Goal: Task Accomplishment & Management: Use online tool/utility

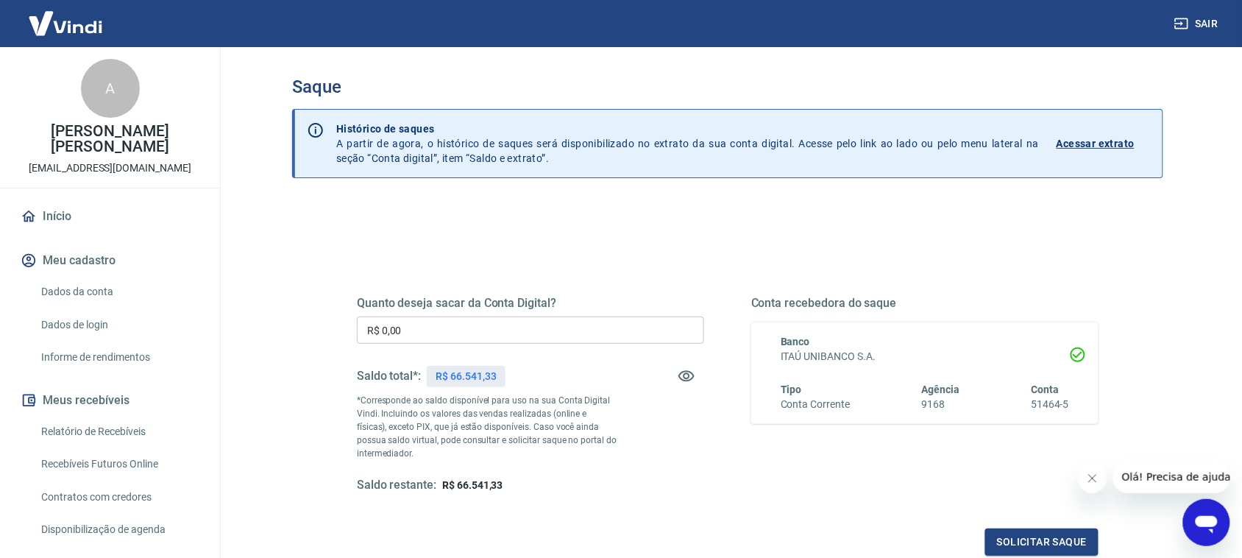
click at [458, 335] on input "R$ 0,00" at bounding box center [530, 329] width 347 height 27
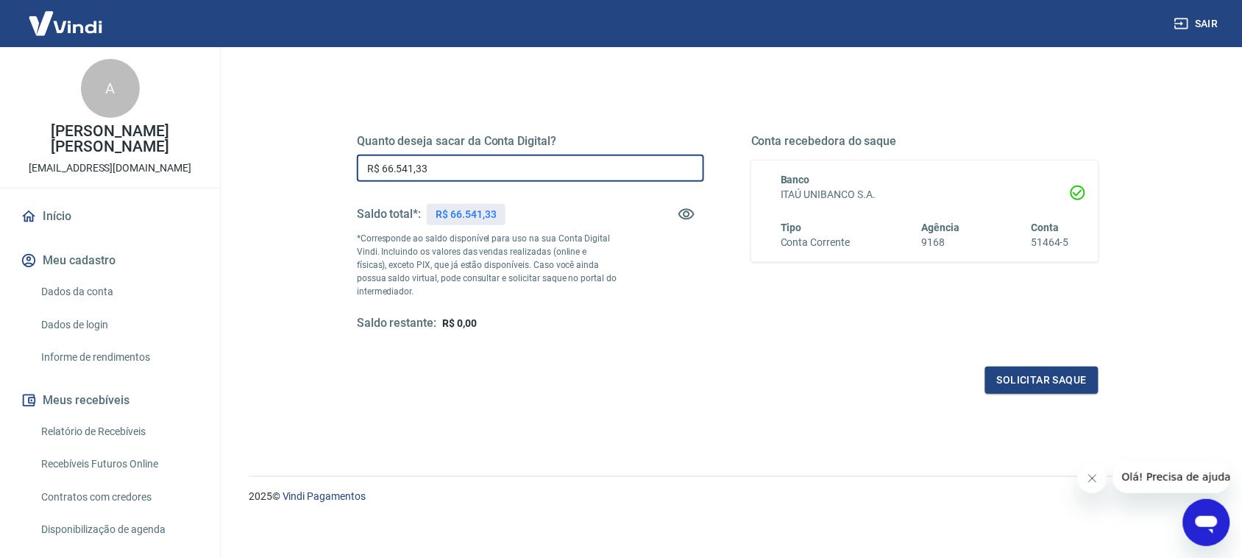
scroll to position [170, 0]
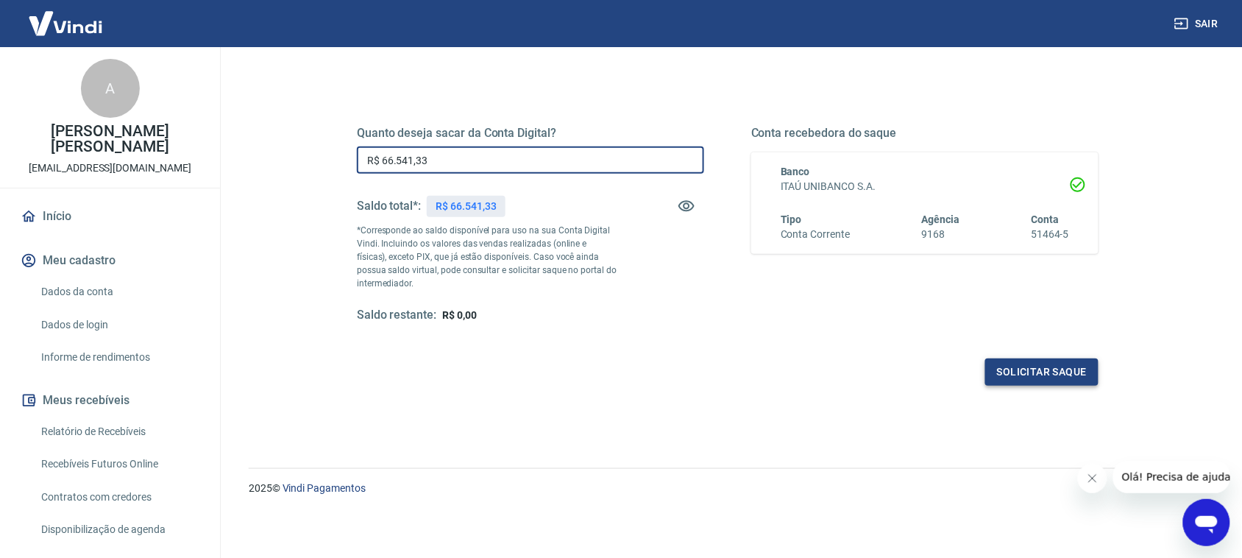
type input "R$ 66.541,33"
click at [1025, 381] on button "Solicitar saque" at bounding box center [1041, 371] width 113 height 27
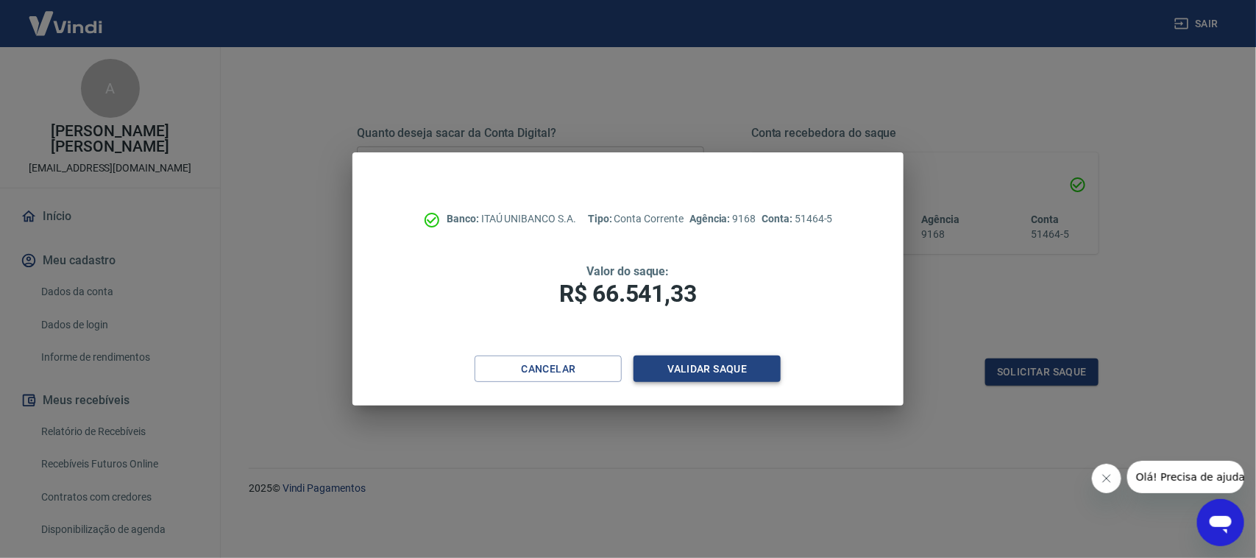
click at [767, 369] on button "Validar saque" at bounding box center [706, 368] width 147 height 27
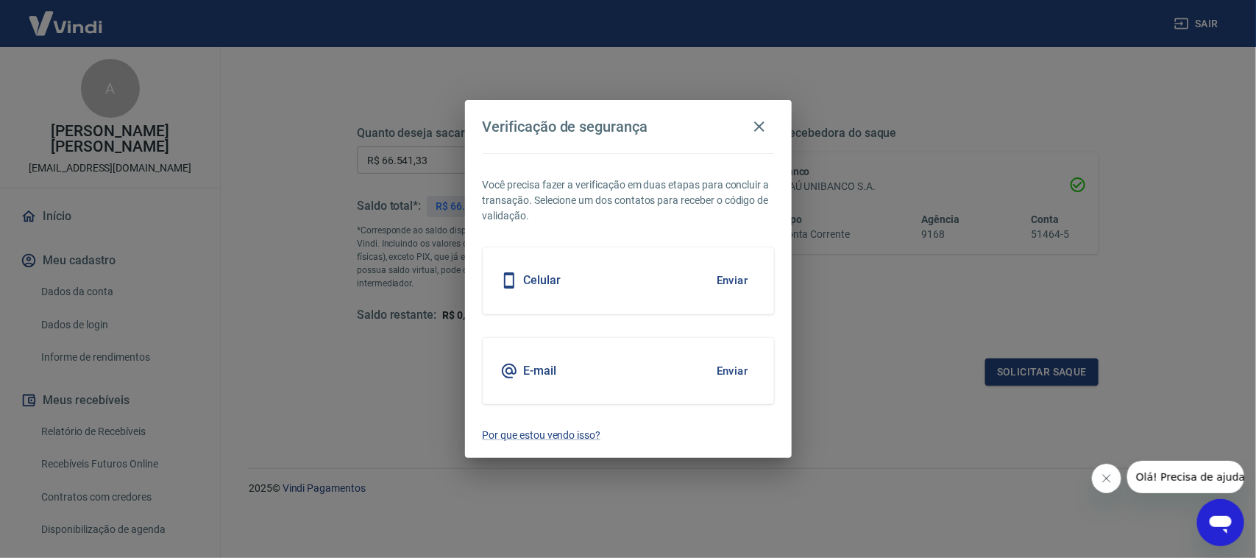
click at [725, 284] on button "Enviar" at bounding box center [732, 280] width 48 height 31
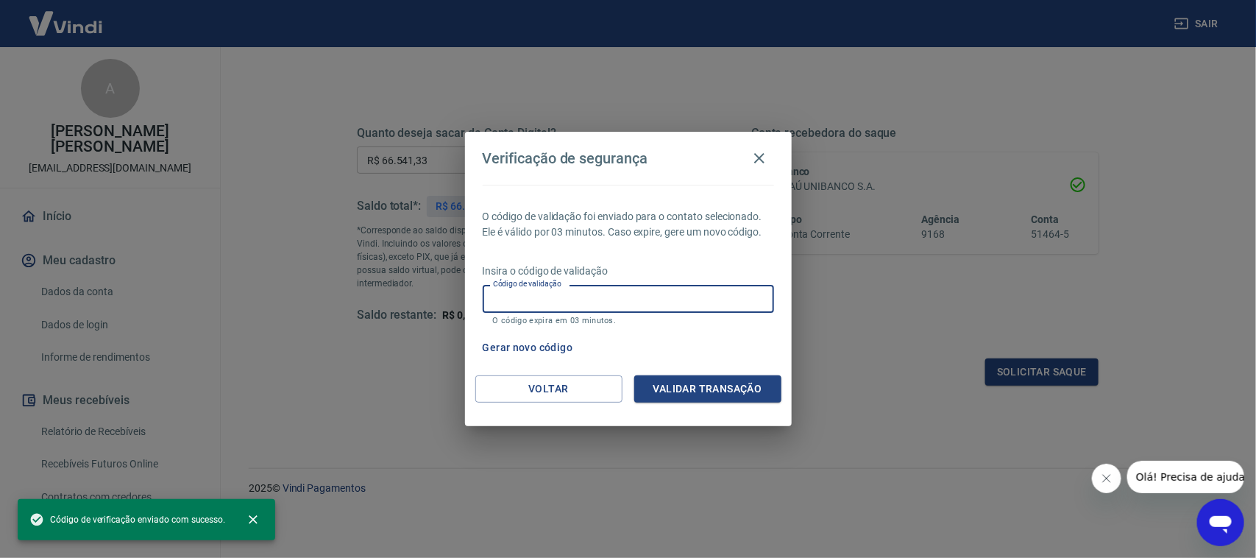
click at [564, 291] on input "Código de validação" at bounding box center [628, 298] width 291 height 27
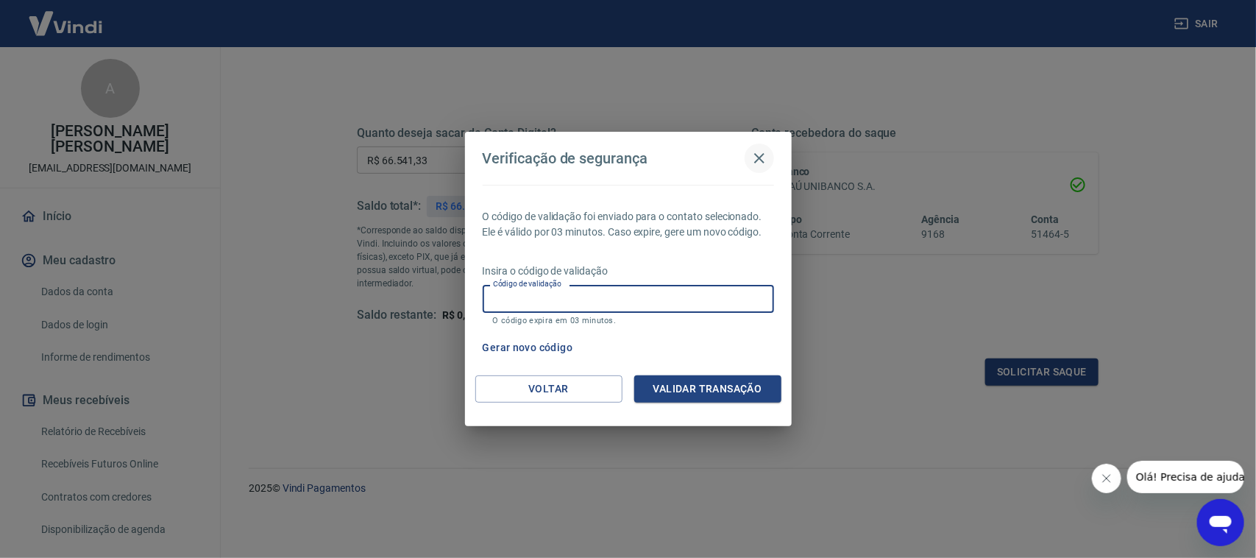
click at [755, 160] on icon "button" at bounding box center [759, 158] width 18 height 18
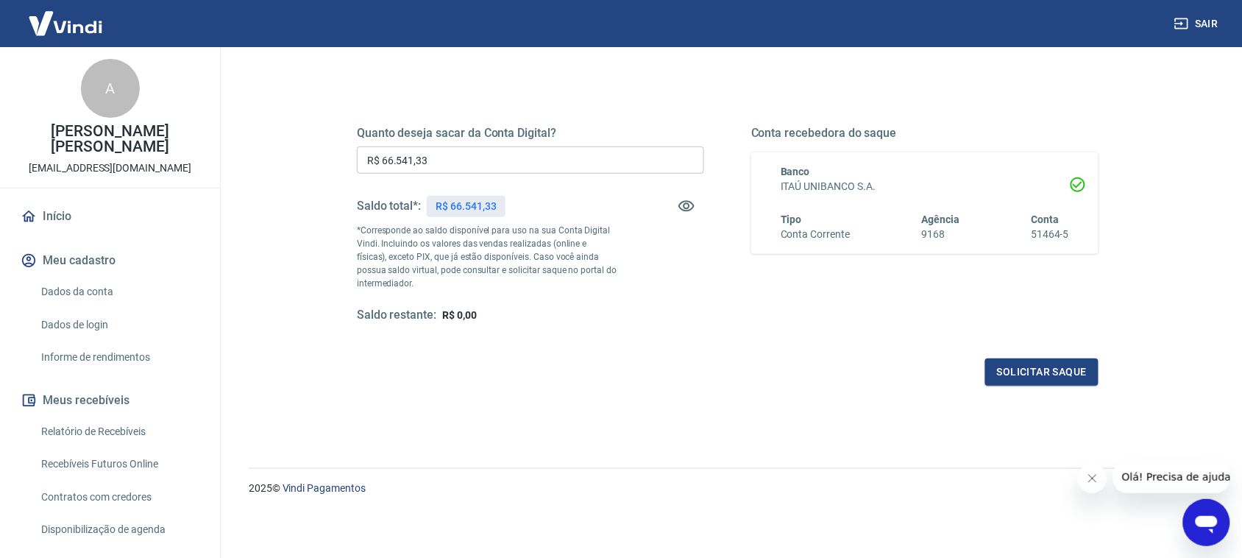
click at [1196, 514] on icon "Abrir janela de mensagens" at bounding box center [1205, 521] width 26 height 26
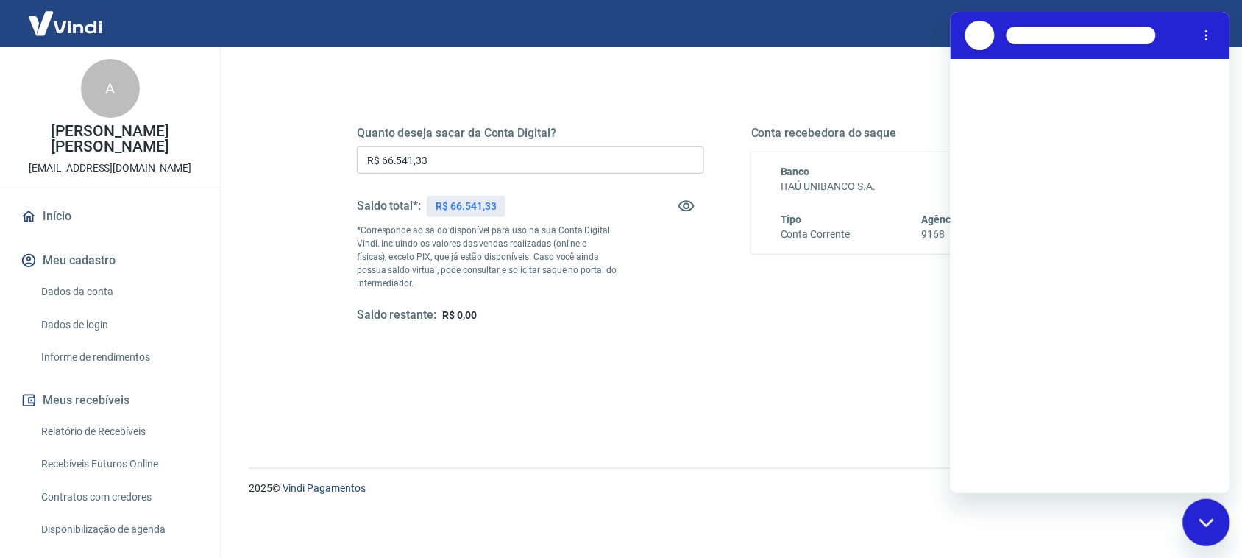
scroll to position [0, 0]
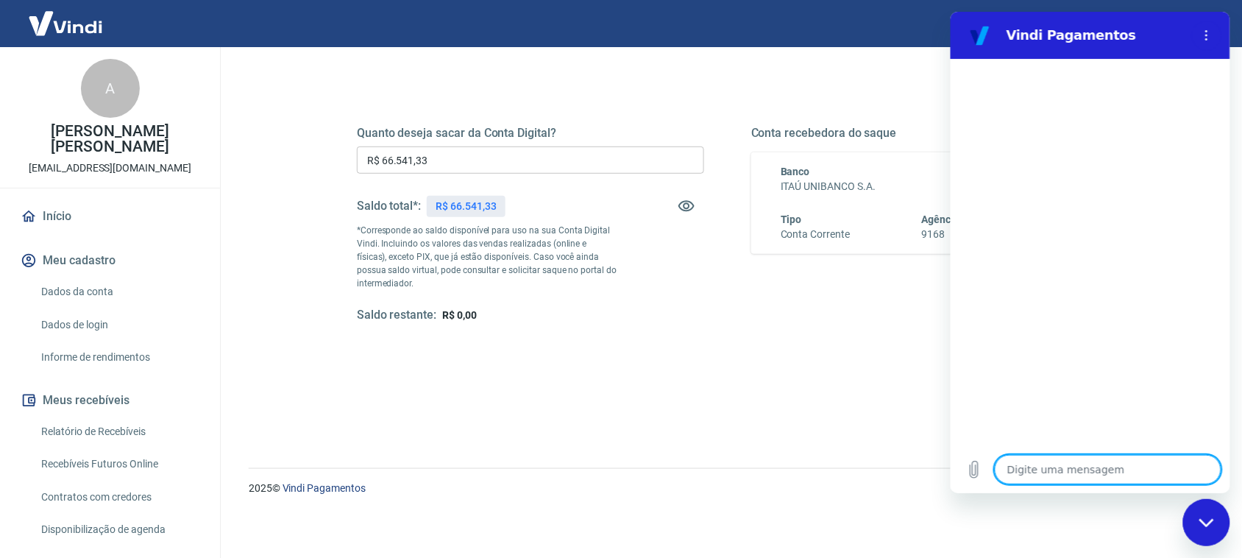
type textarea "o"
type textarea "x"
type textarea "ol"
type textarea "x"
type textarea "ola"
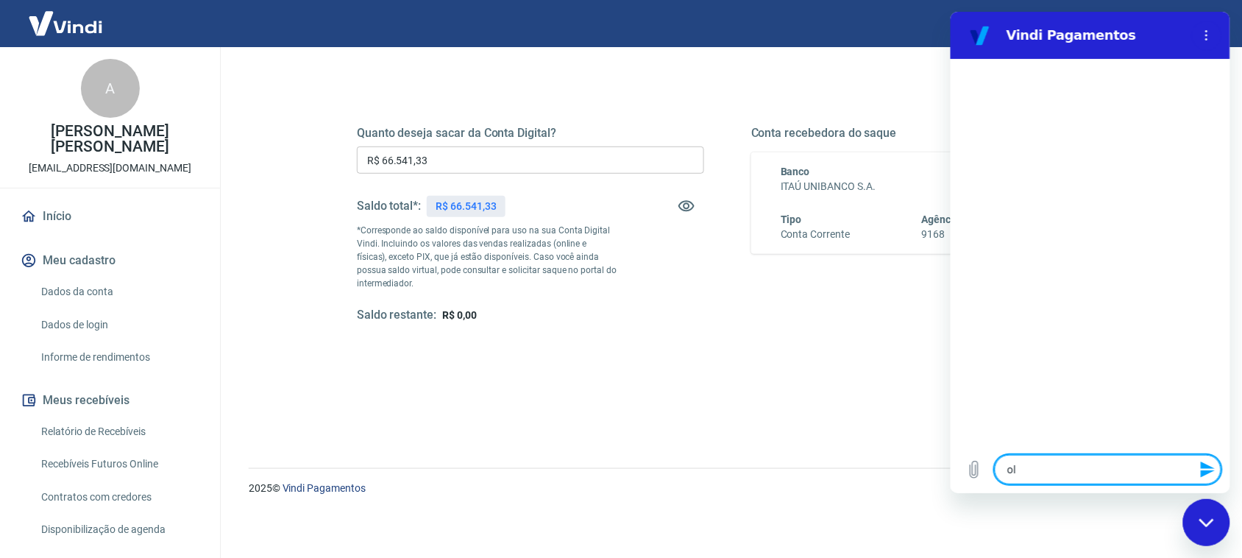
type textarea "x"
type textarea "ola"
type textarea "x"
type textarea "[PERSON_NAME]"
type textarea "x"
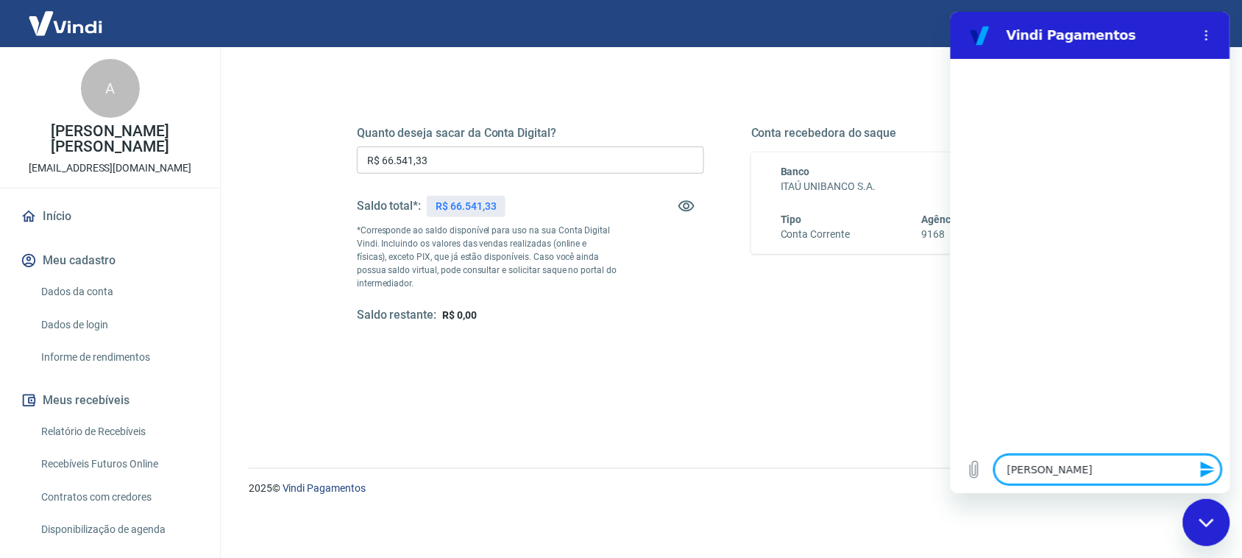
type textarea "[PERSON_NAME]"
type textarea "x"
type textarea "[PERSON_NAME]"
type textarea "x"
type textarea "[PERSON_NAME]"
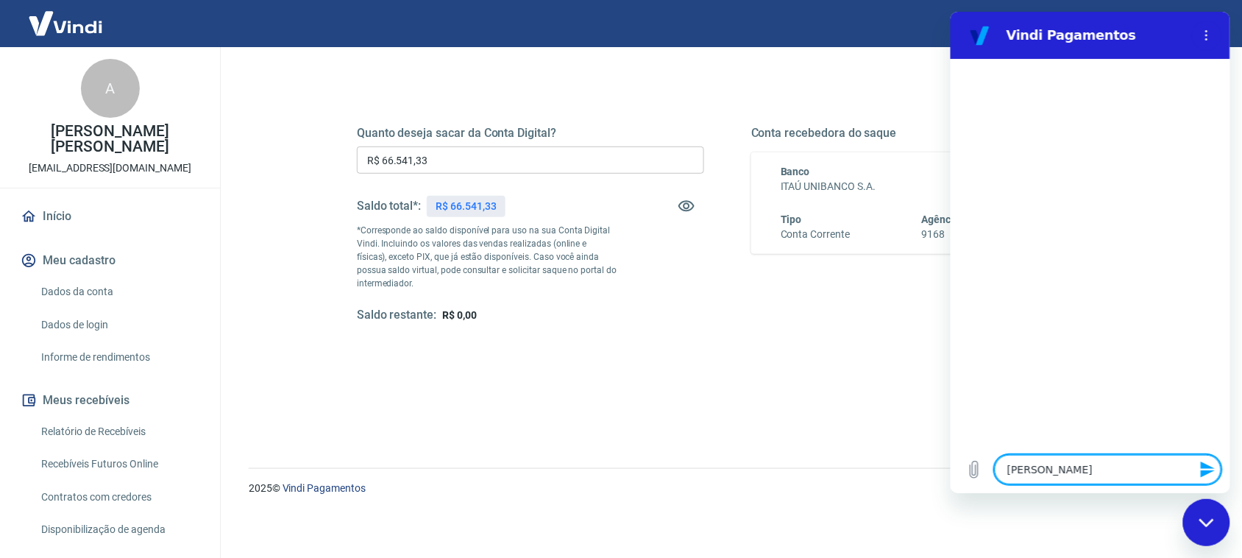
type textarea "x"
type textarea "ola bom d"
type textarea "x"
type textarea "ola bom di"
type textarea "x"
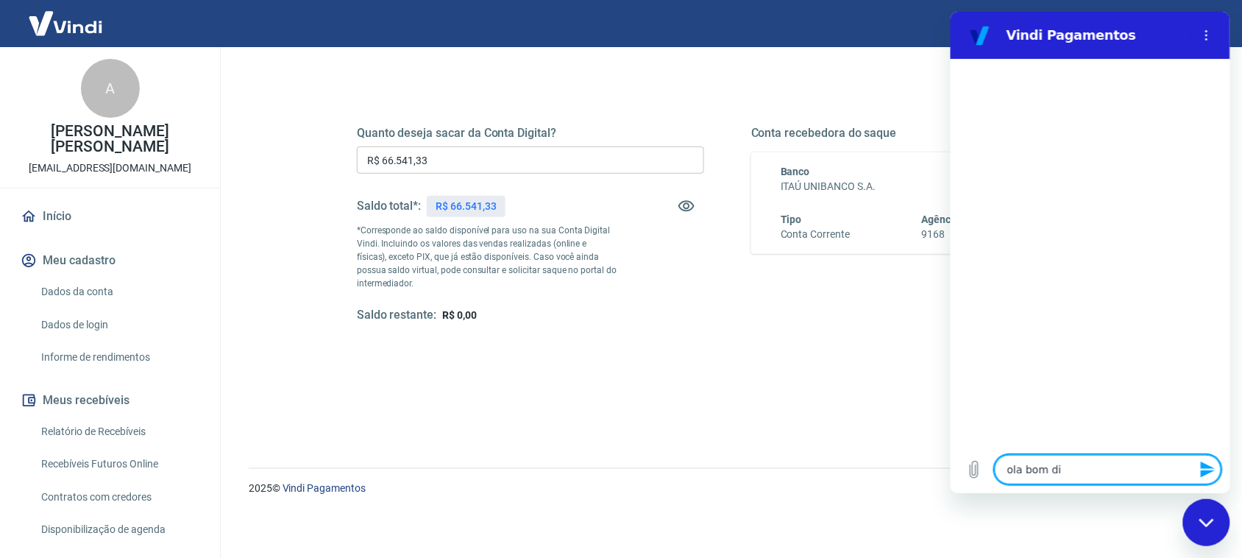
type textarea "ola bom dia"
type textarea "x"
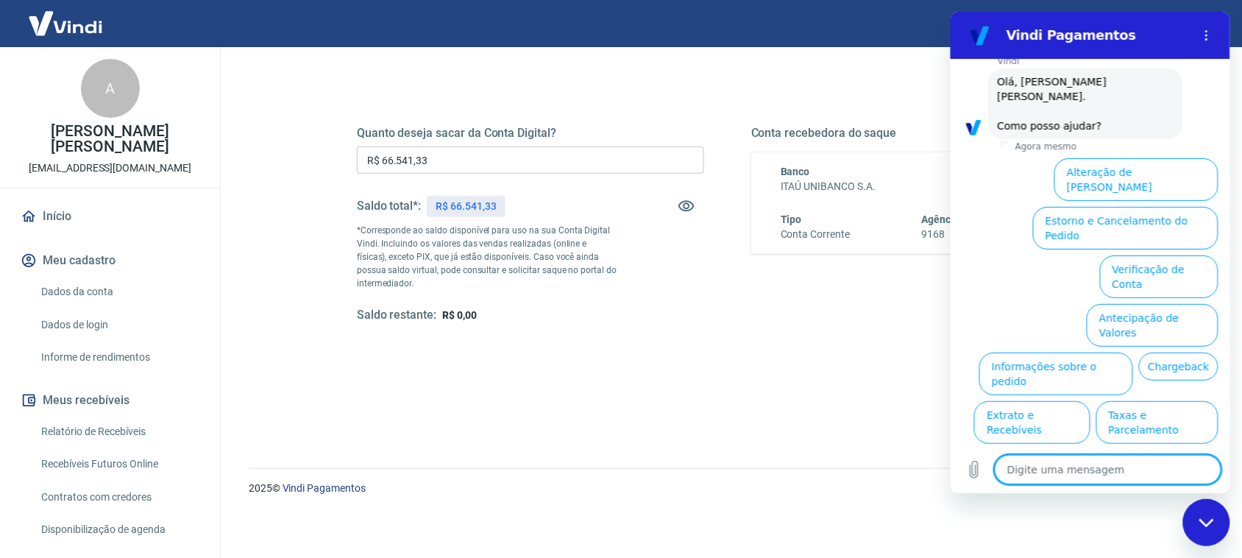
scroll to position [70, 0]
type textarea "f"
type textarea "x"
type textarea "fa"
type textarea "x"
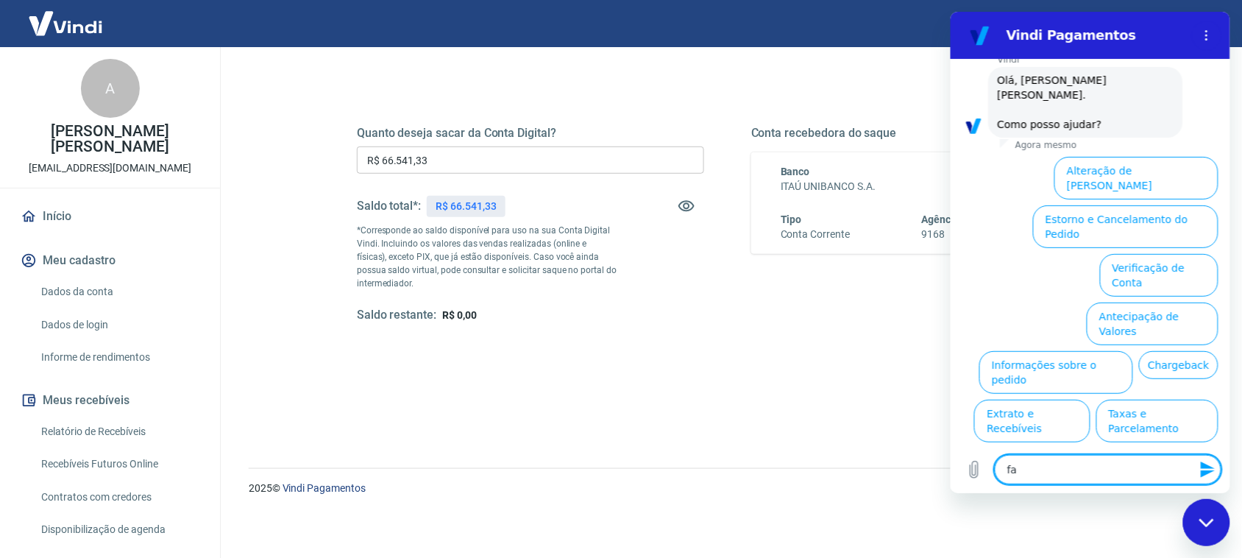
type textarea "fal"
type textarea "x"
type textarea "fala"
type textarea "x"
type textarea "falar"
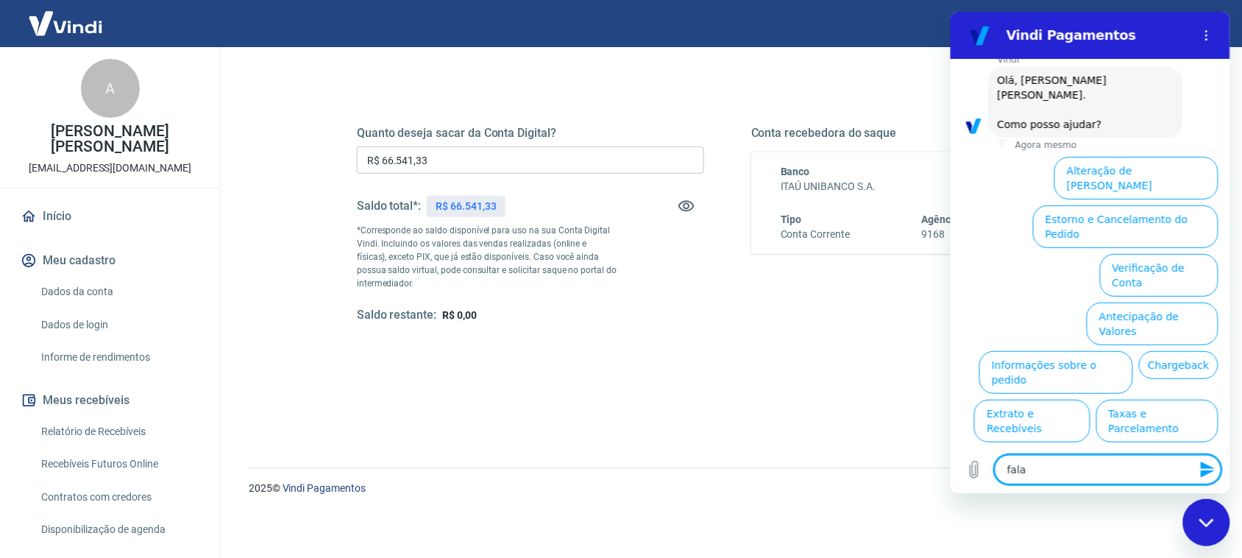
type textarea "x"
type textarea "falar"
type textarea "x"
type textarea "falar c"
type textarea "x"
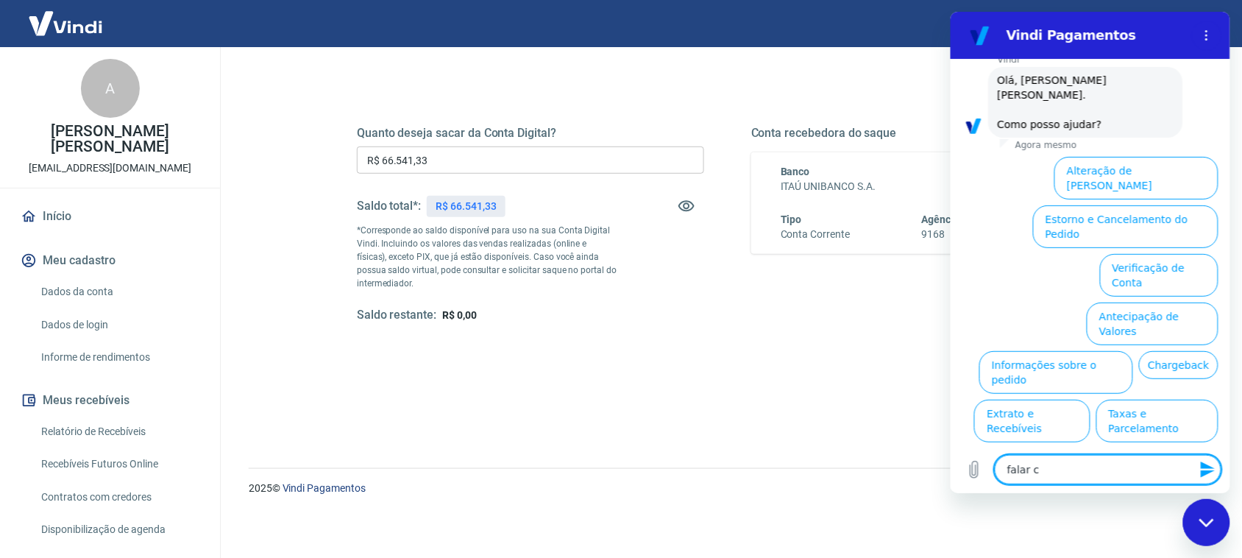
type textarea "falar co"
type textarea "x"
type textarea "falar com"
type textarea "x"
type textarea "falar com"
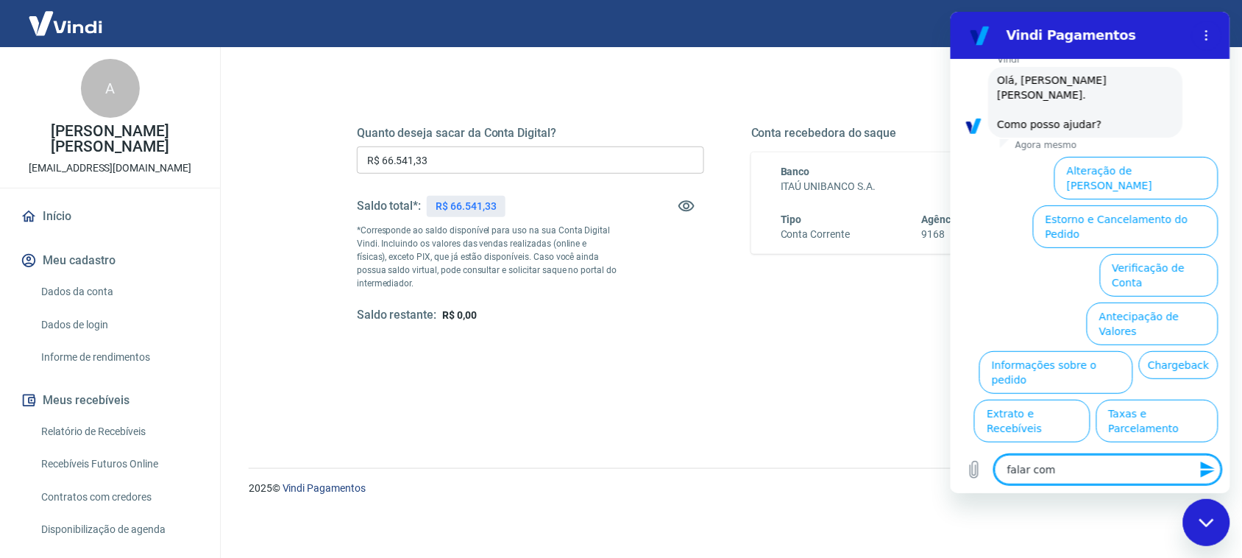
type textarea "x"
type textarea "falar com a"
type textarea "x"
type textarea "falar com at"
type textarea "x"
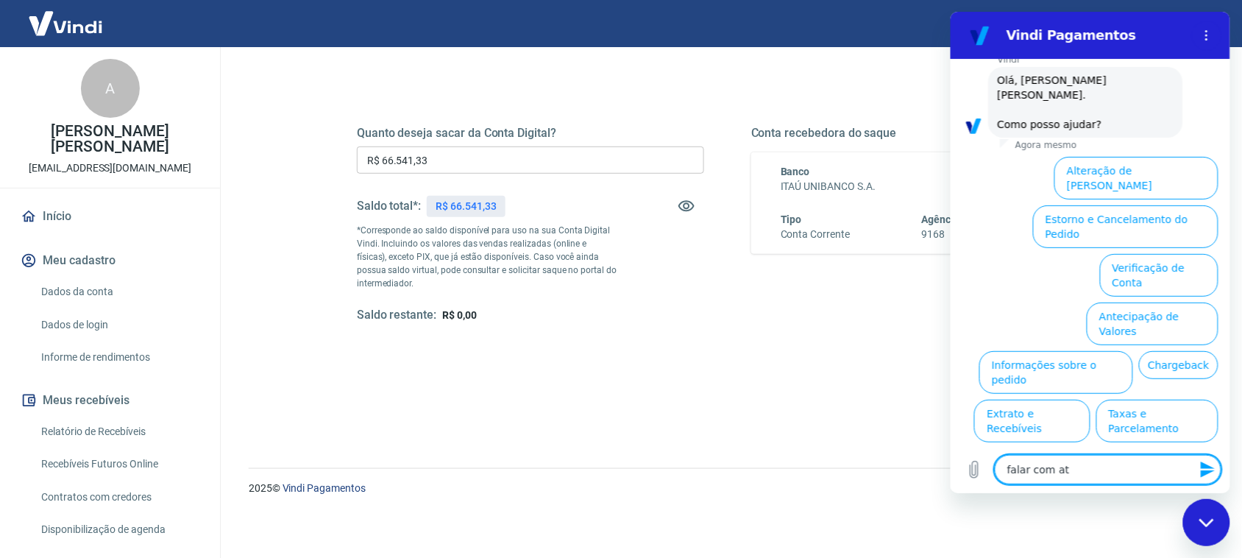
type textarea "falar com ate"
type textarea "x"
type textarea "falar com [PERSON_NAME]"
type textarea "x"
type textarea "falar com atend"
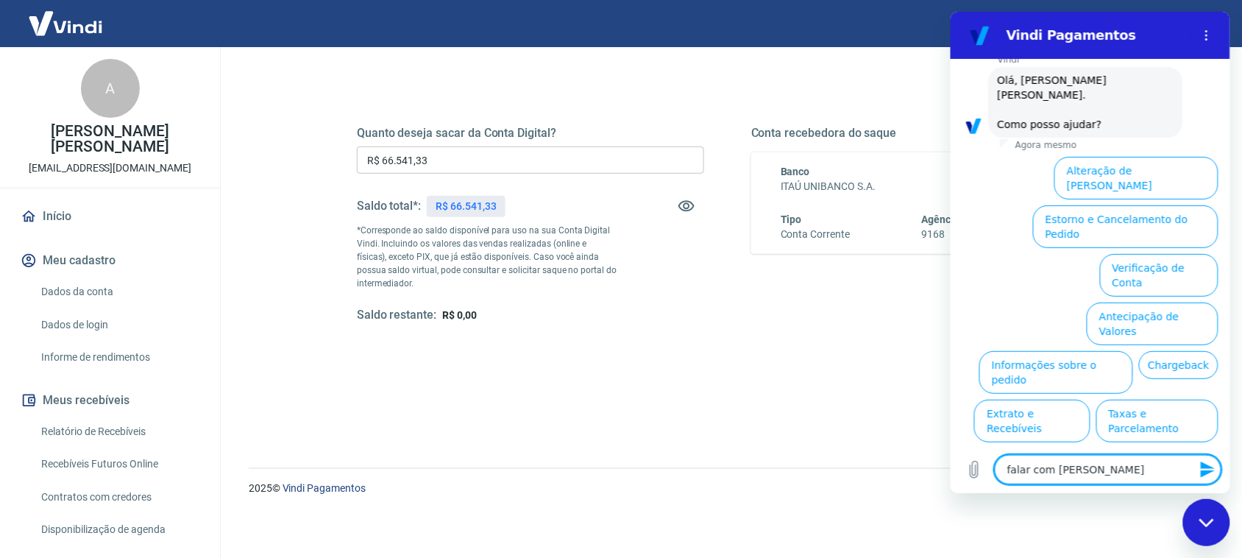
type textarea "x"
type textarea "falar com atende"
type textarea "x"
type textarea "falar com atenden"
type textarea "x"
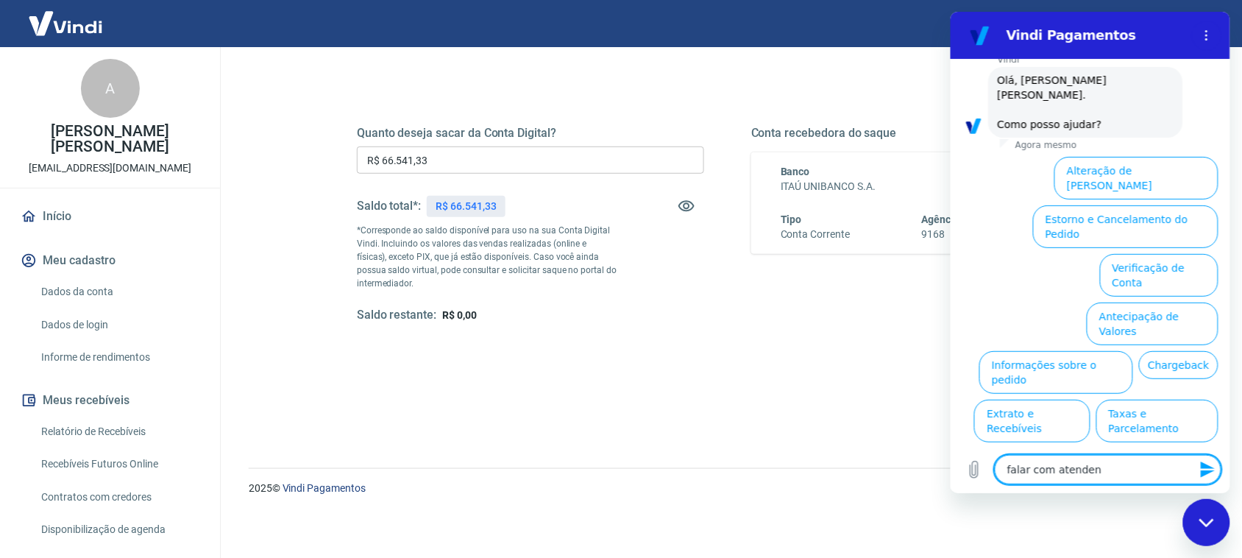
type textarea "falar com atendent"
type textarea "x"
type textarea "falar com atendente"
type textarea "x"
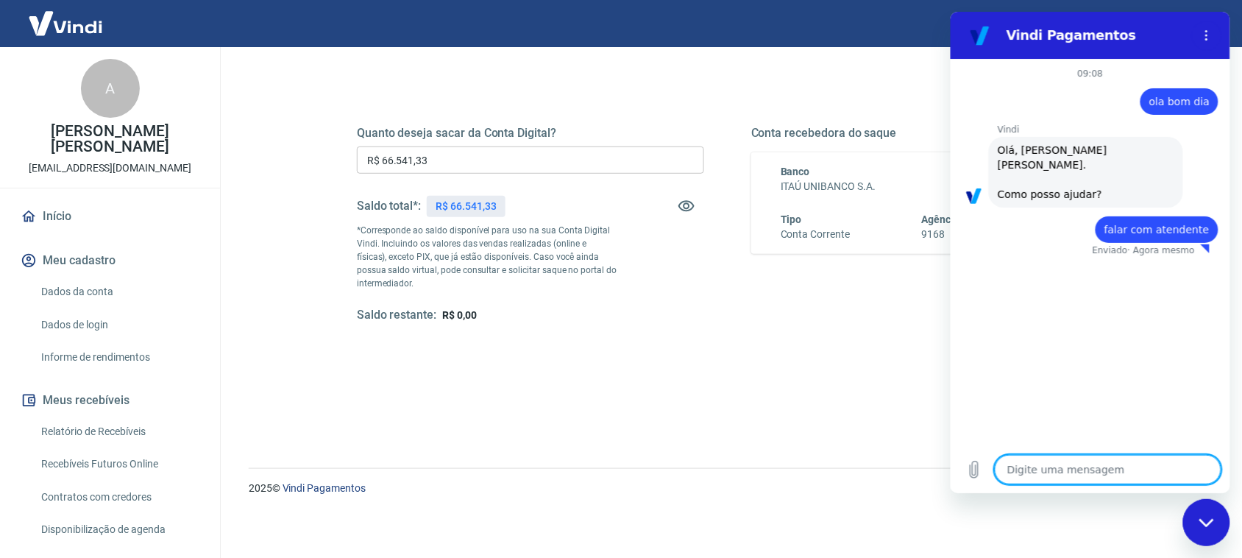
type textarea "x"
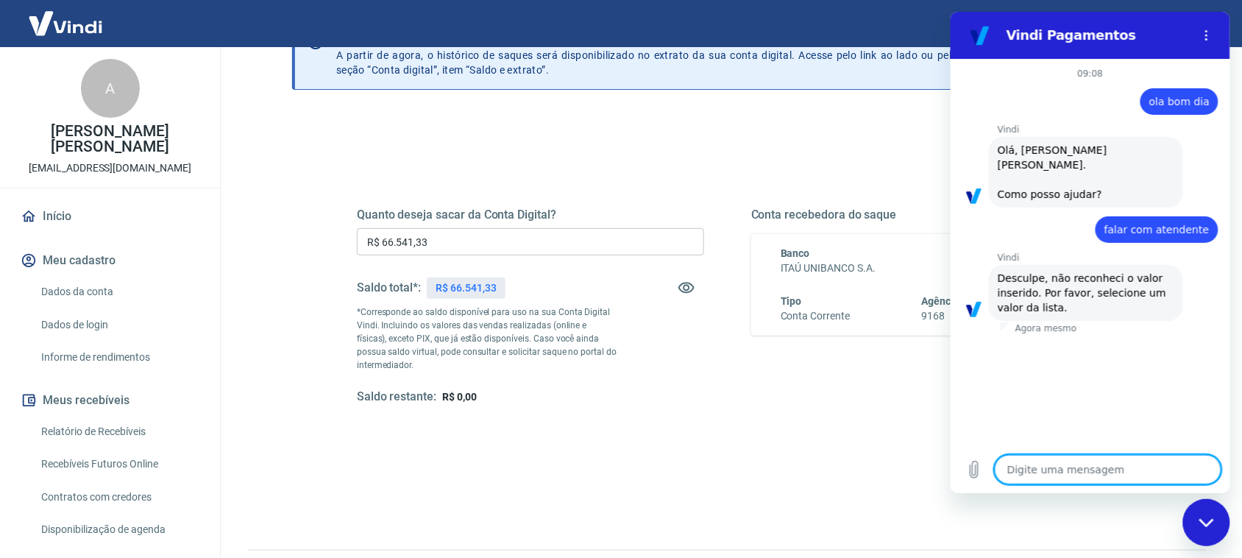
scroll to position [170, 0]
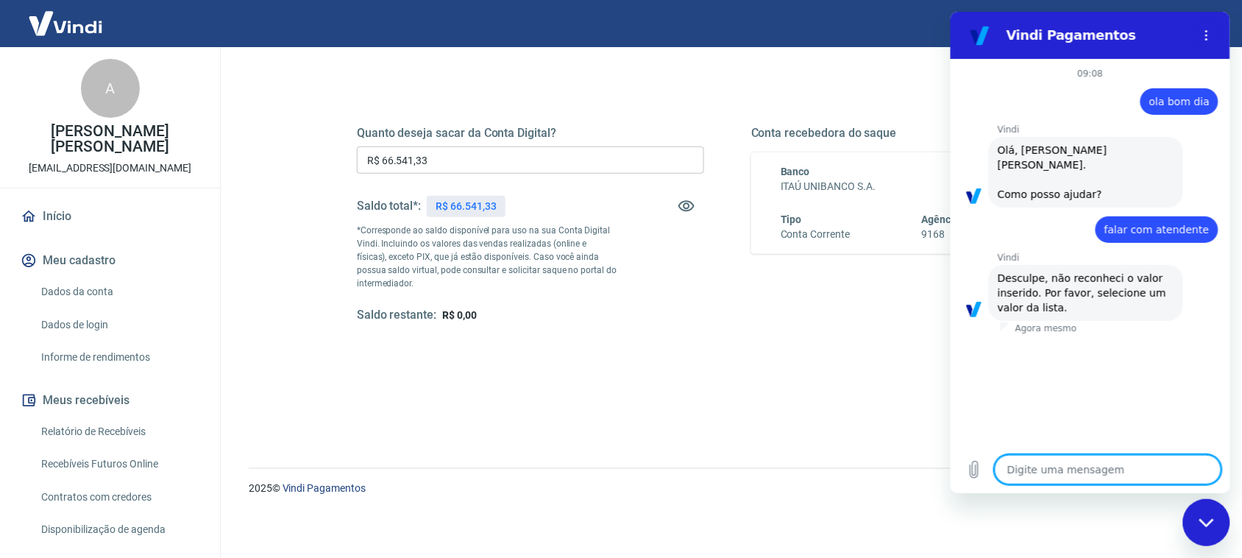
type textarea "q"
type textarea "x"
type textarea "qu"
type textarea "x"
type textarea "qua"
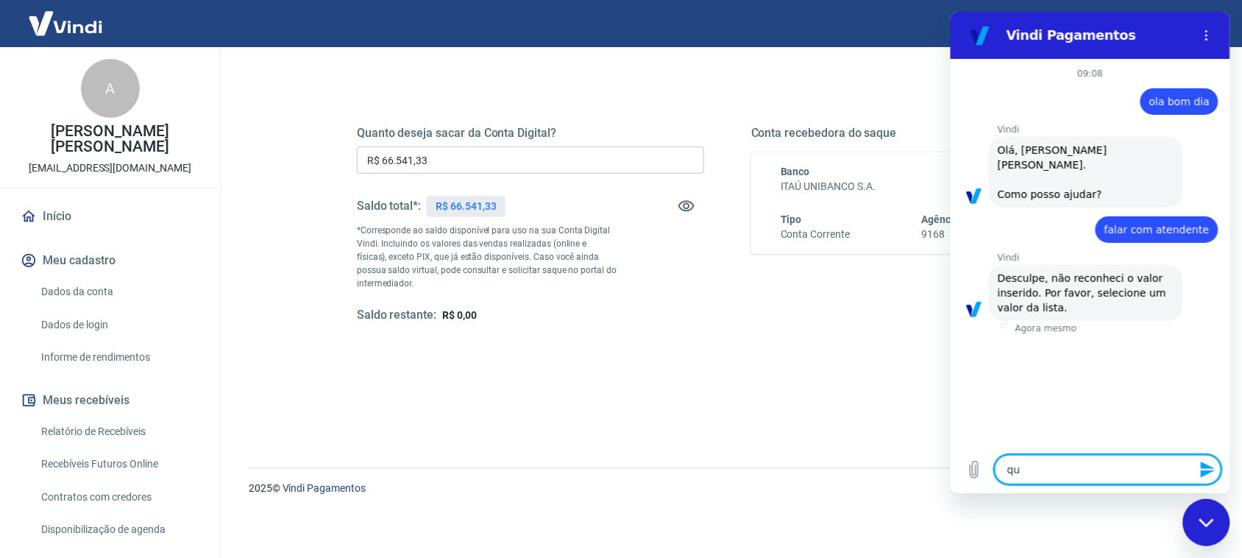
type textarea "x"
type textarea "qual"
type textarea "x"
type textarea "qual"
type textarea "x"
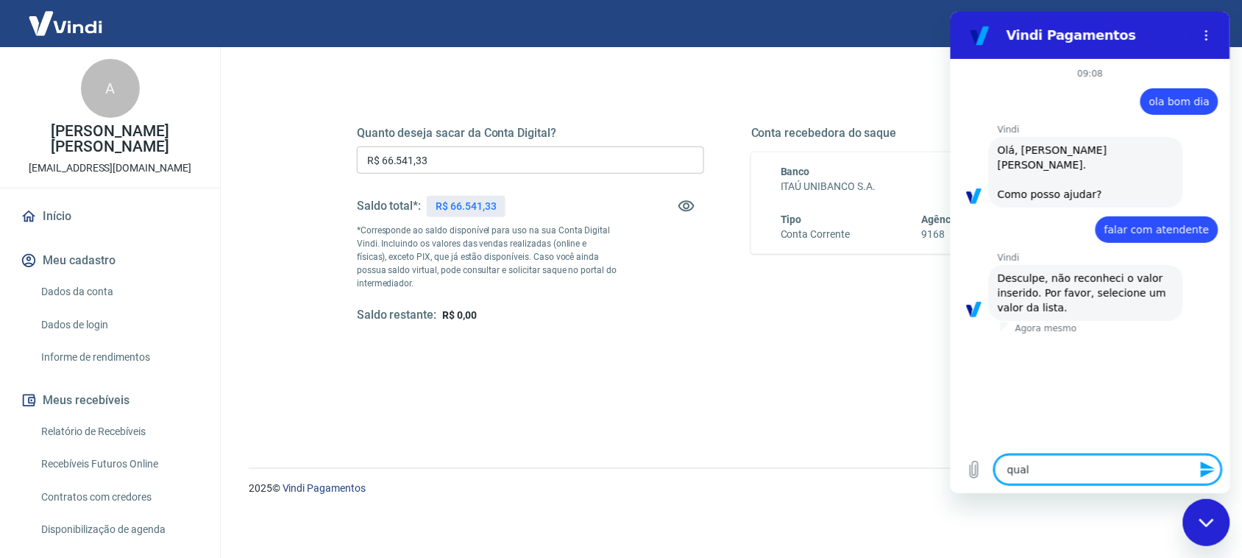
type textarea "qual l"
type textarea "x"
type textarea "qual li"
type textarea "x"
type textarea "qual lis"
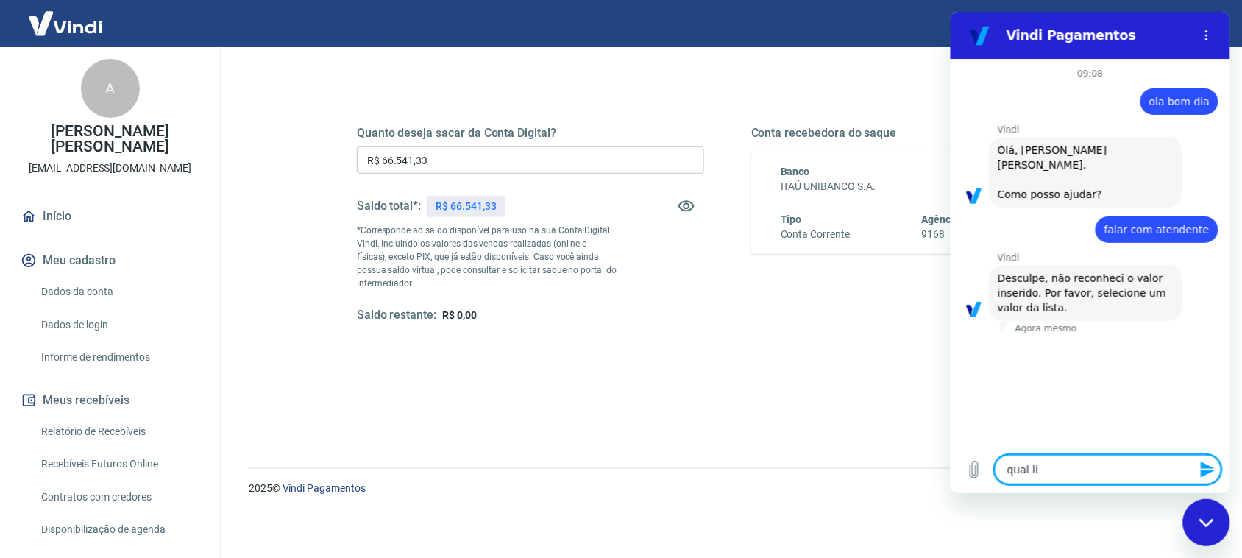
type textarea "x"
type textarea "qual list"
type textarea "x"
type textarea "qual lista"
type textarea "x"
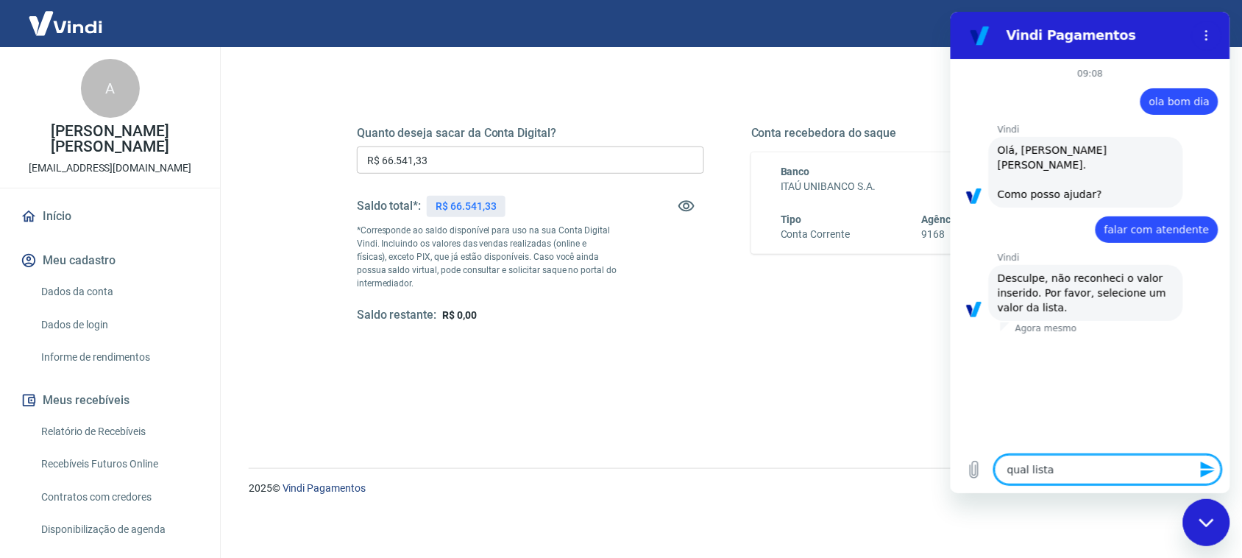
type textarea "qual lista?"
type textarea "x"
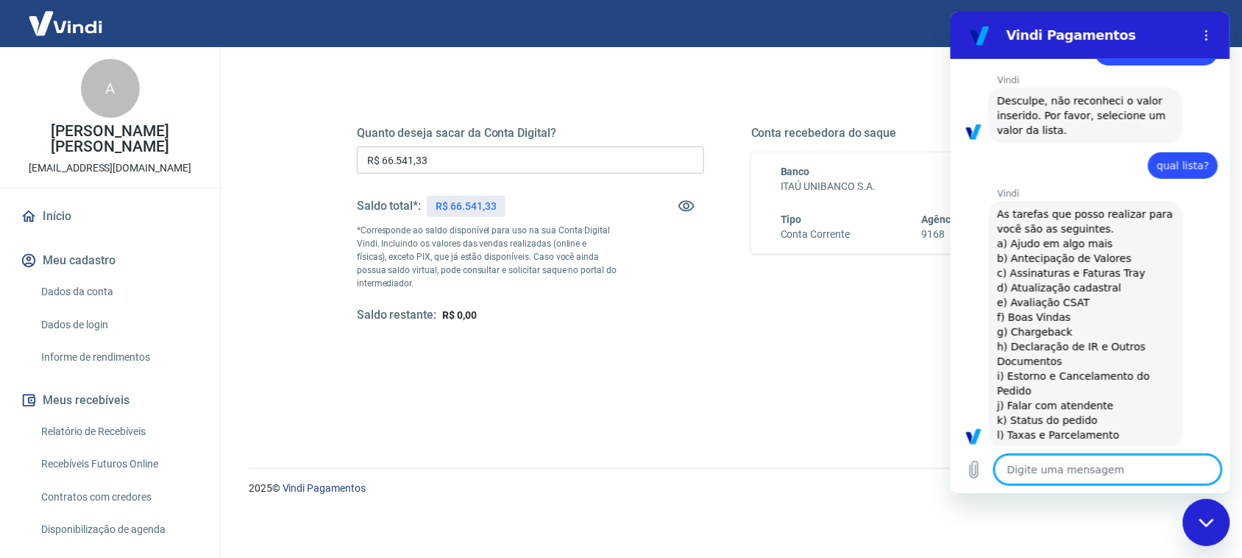
scroll to position [180, 0]
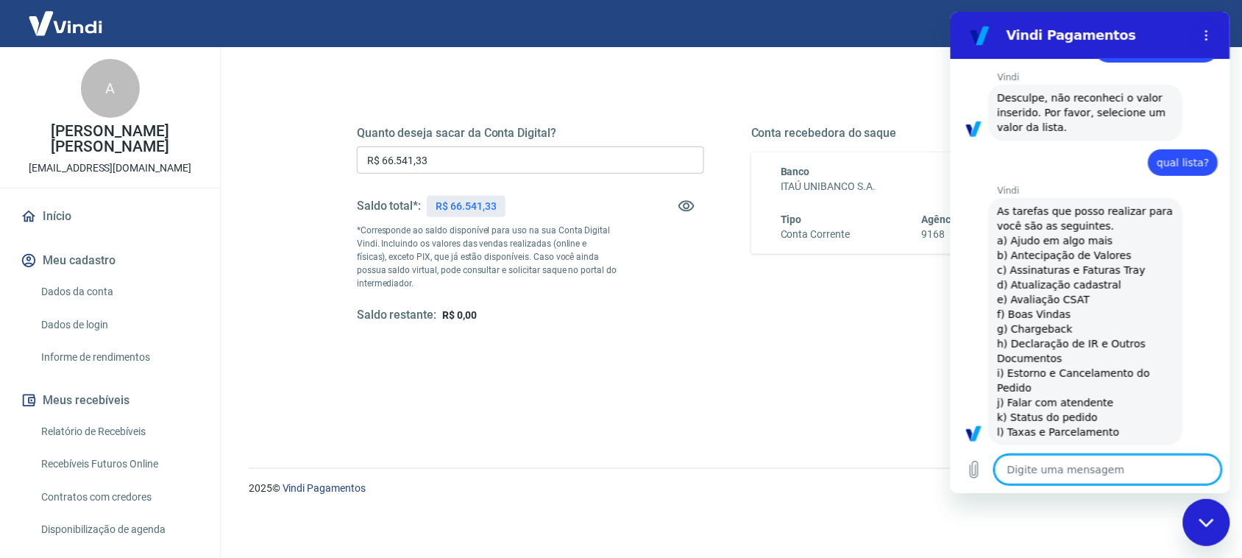
type textarea "j"
type textarea "x"
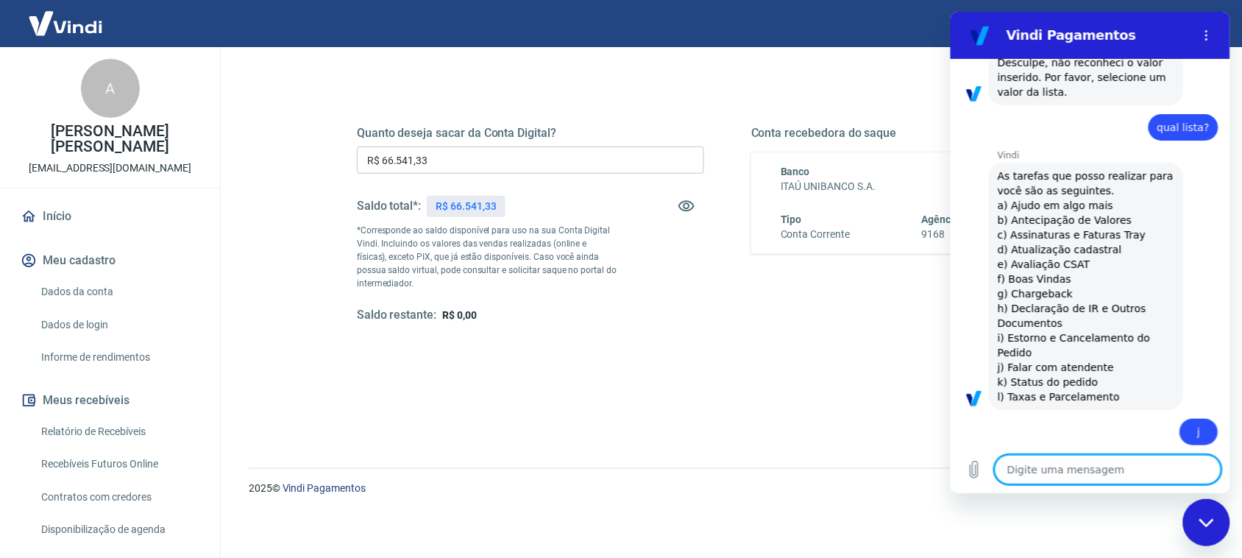
type textarea "x"
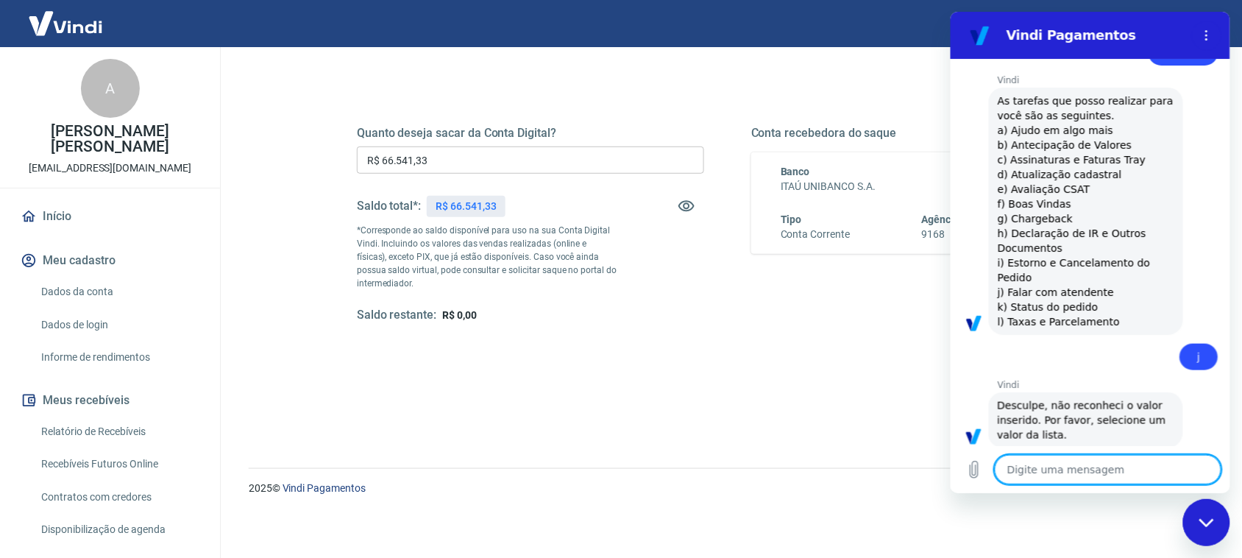
scroll to position [293, 0]
type textarea "f"
type textarea "x"
type textarea "fa"
type textarea "x"
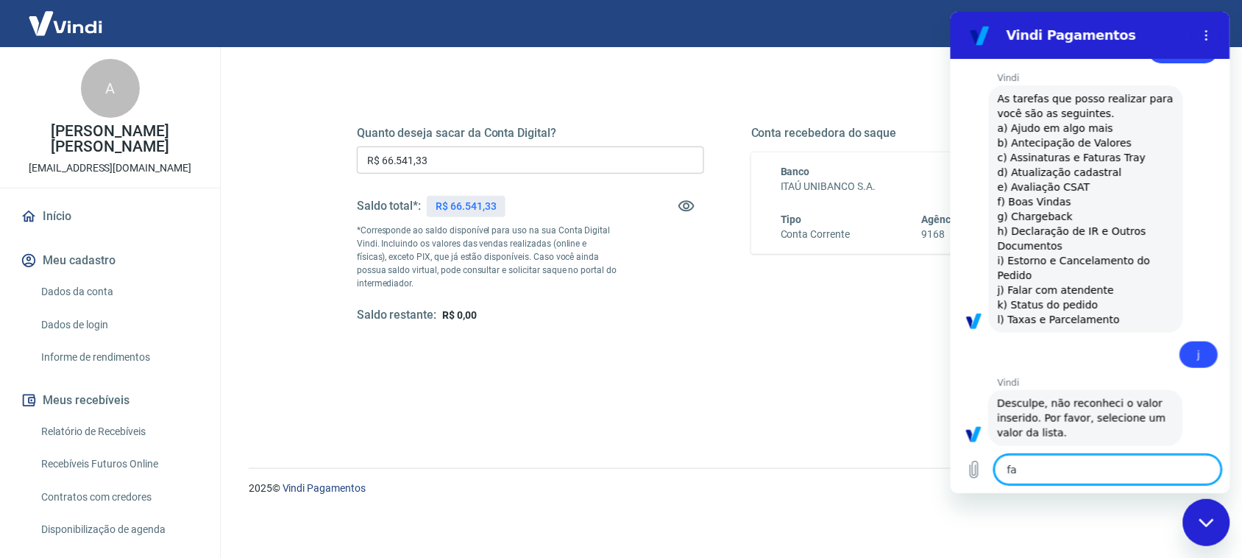
type textarea "fal"
type textarea "x"
type textarea "fala"
type textarea "x"
type textarea "falar"
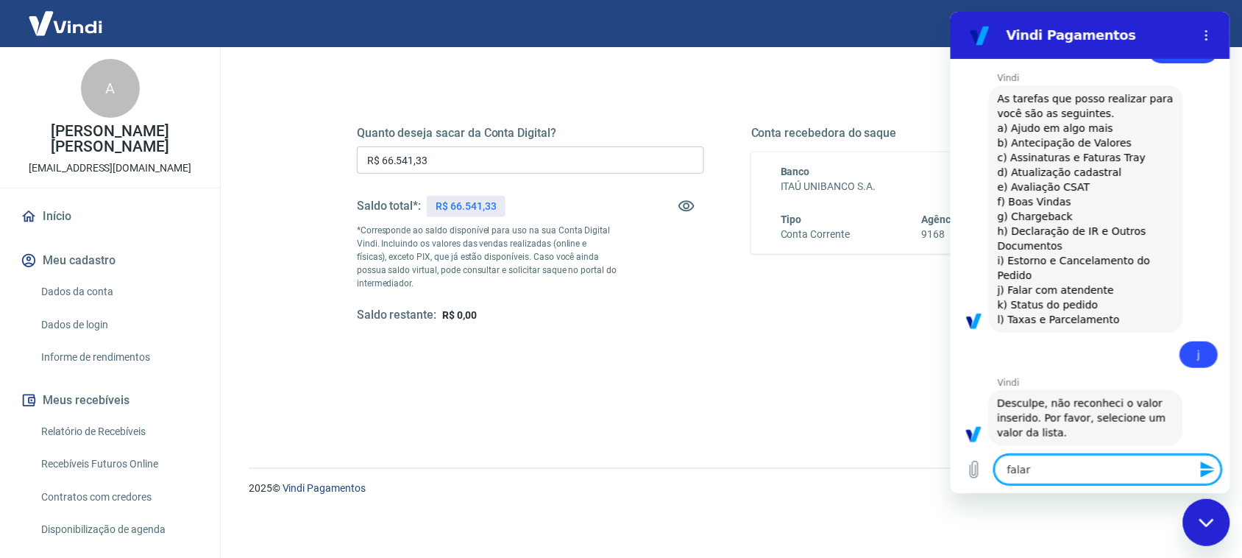
type textarea "x"
type textarea "falar"
type textarea "x"
type textarea "falar"
type textarea "x"
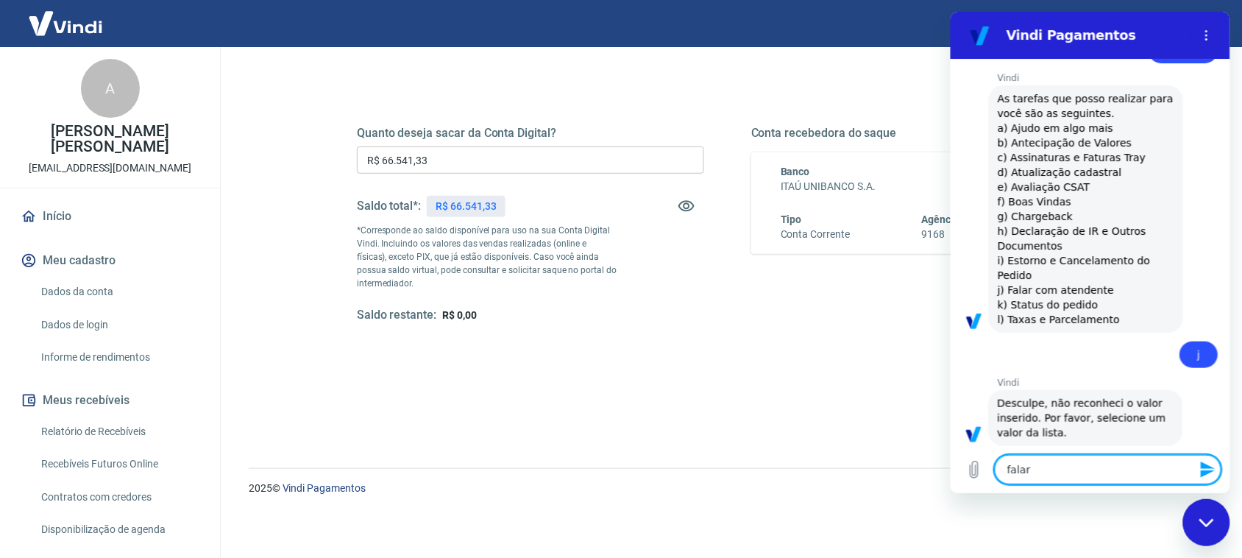
type textarea "fala"
type textarea "x"
type textarea "fal"
type textarea "x"
type textarea "fa"
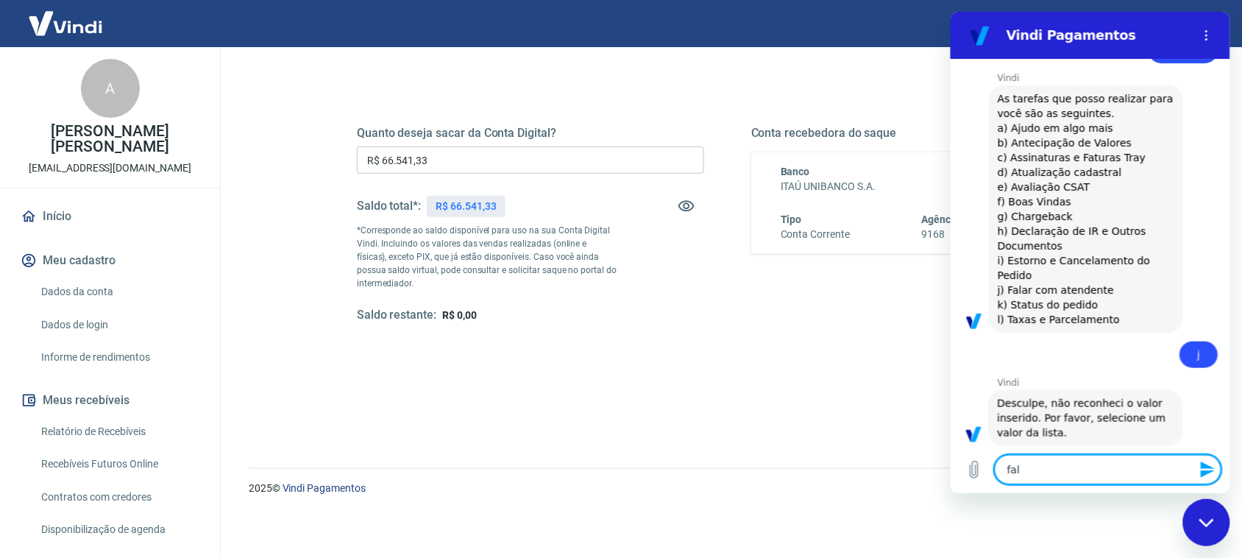
type textarea "x"
type textarea "f"
type textarea "x"
type textarea "F"
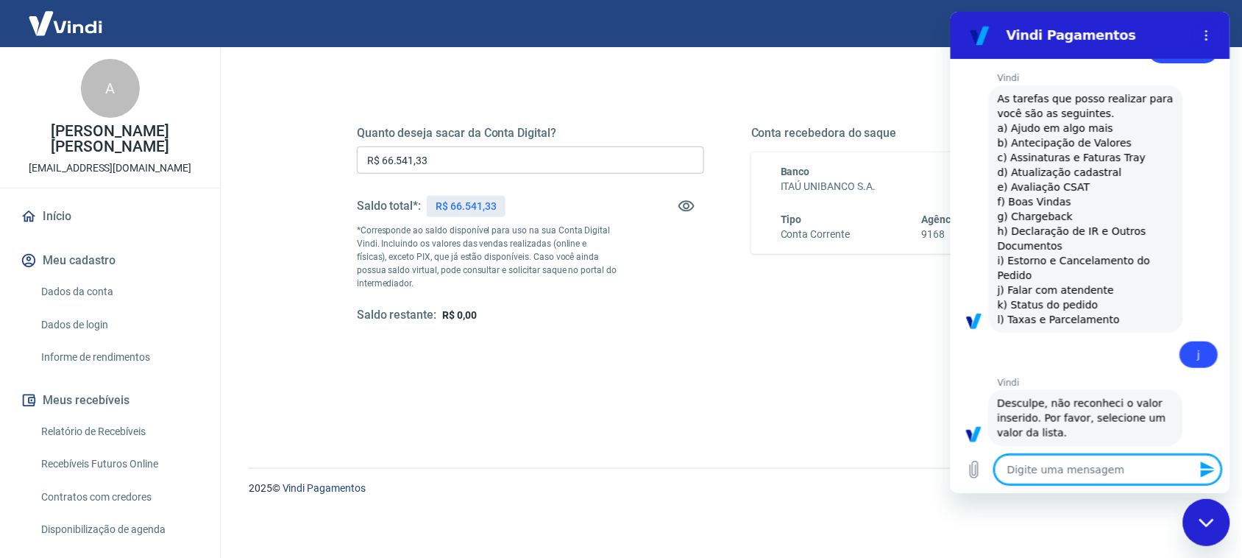
type textarea "x"
type textarea "Fa"
type textarea "x"
type textarea "Fal"
type textarea "x"
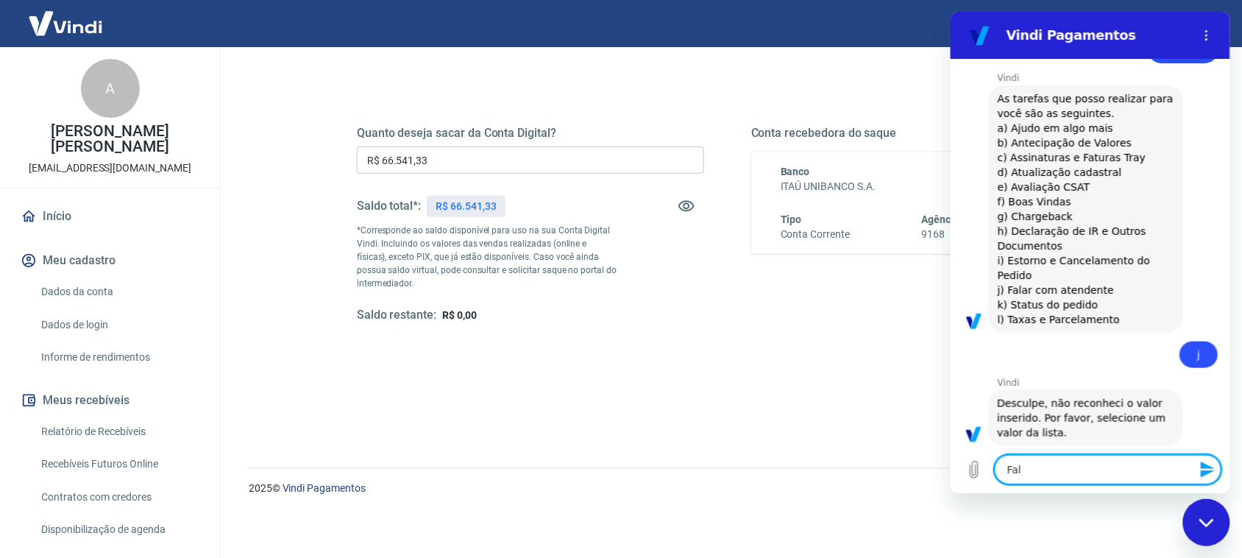
type textarea "Falc"
type textarea "x"
type textarea "Falca"
type textarea "x"
type textarea "Falc"
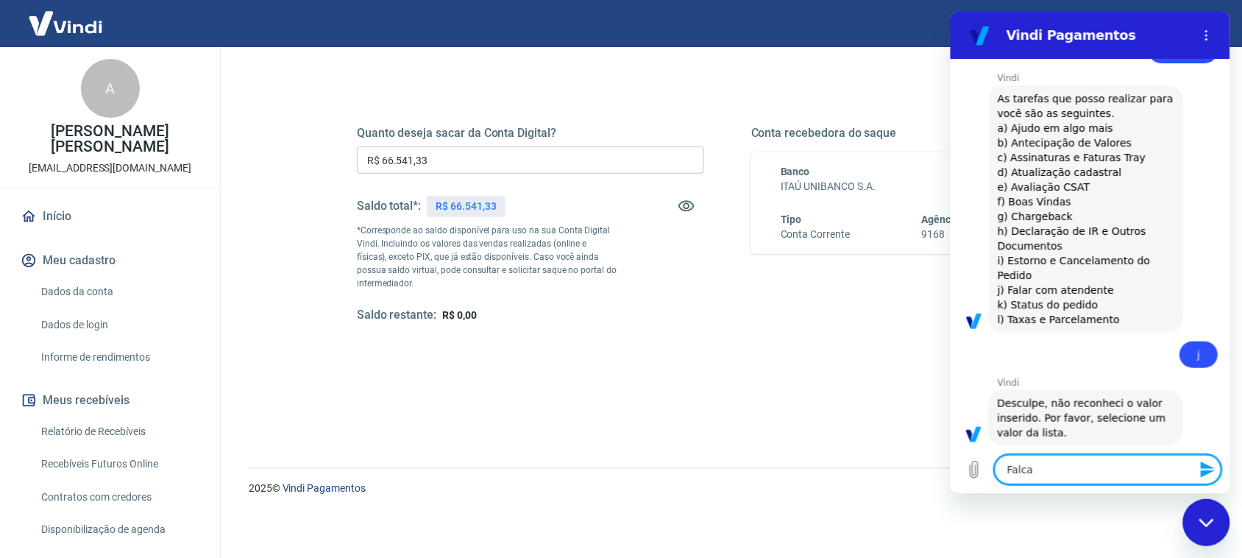
type textarea "x"
type textarea "Fal"
type textarea "x"
type textarea "Fala"
type textarea "x"
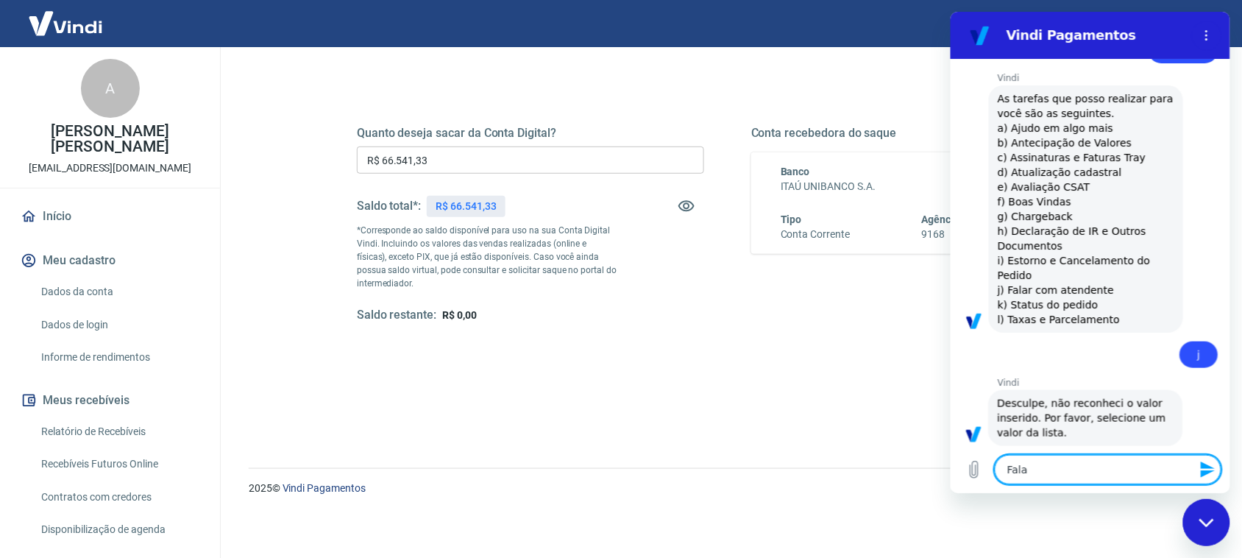
type textarea "Falar"
type textarea "x"
type textarea "Falar"
type textarea "x"
type textarea "Falar c"
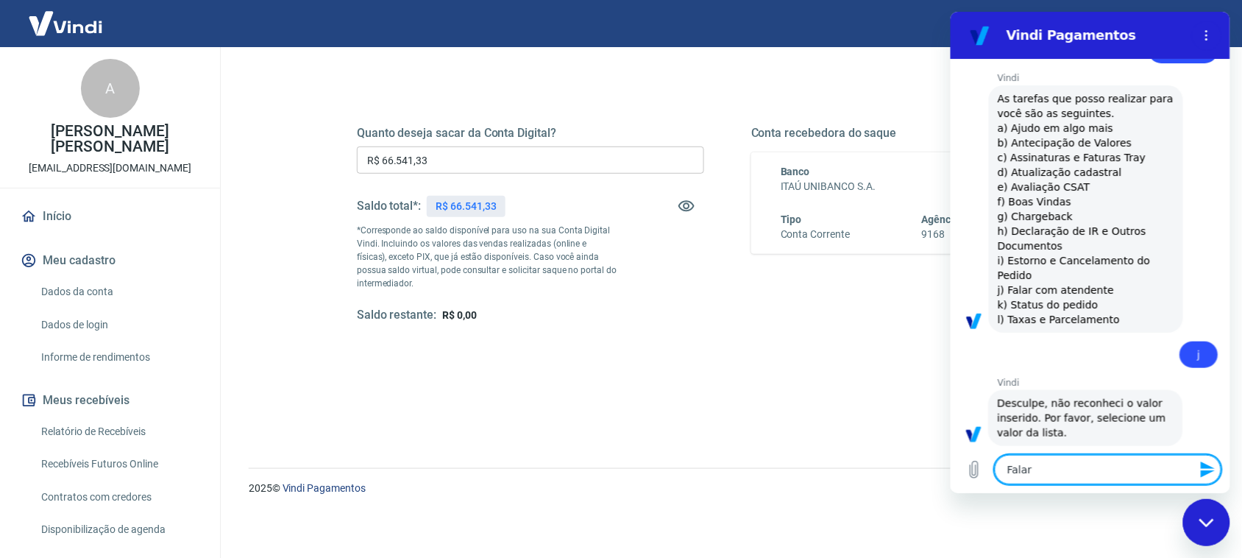
type textarea "x"
type textarea "Falar co"
type textarea "x"
type textarea "Falar com"
type textarea "x"
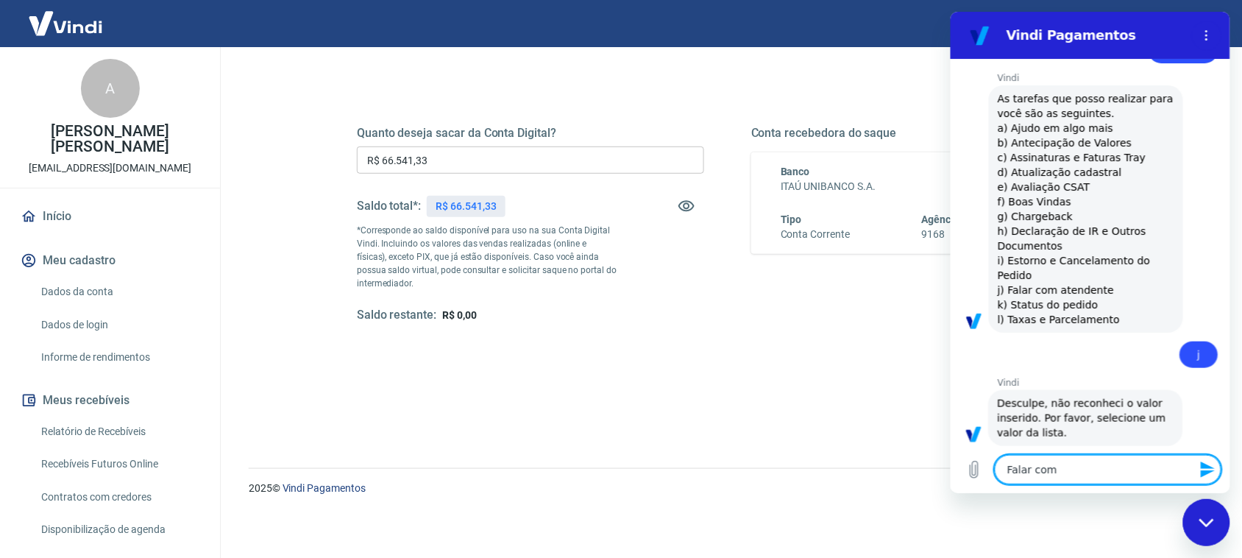
type textarea "Falar com"
type textarea "x"
type textarea "Falar com a"
type textarea "x"
type textarea "Falar com at"
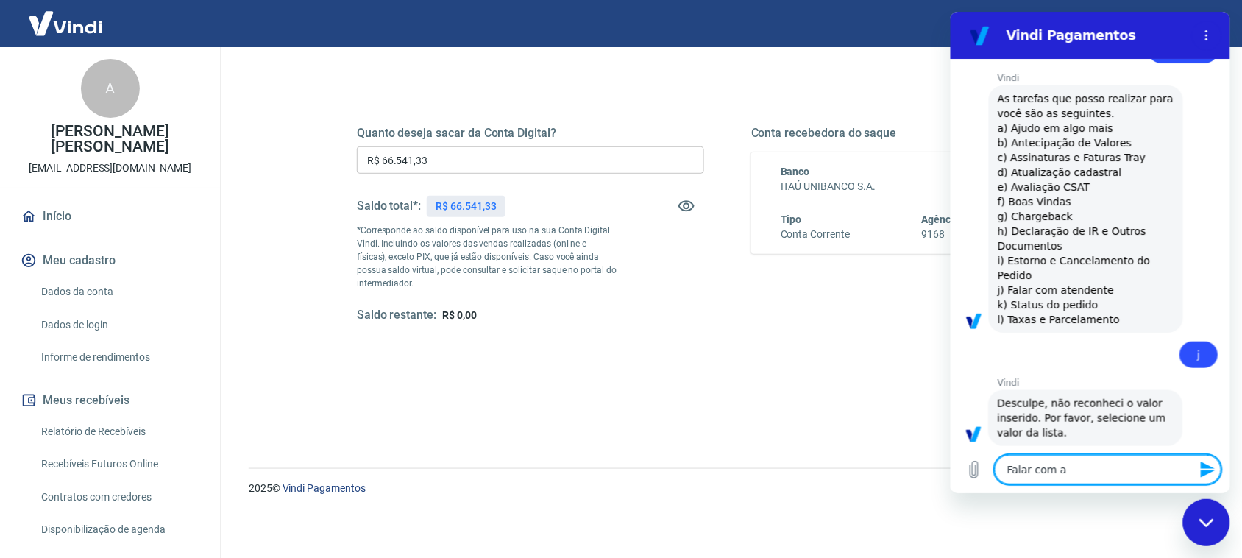
type textarea "x"
type textarea "Falar com ate"
type textarea "x"
type textarea "Falar com [GEOGRAPHIC_DATA]"
type textarea "x"
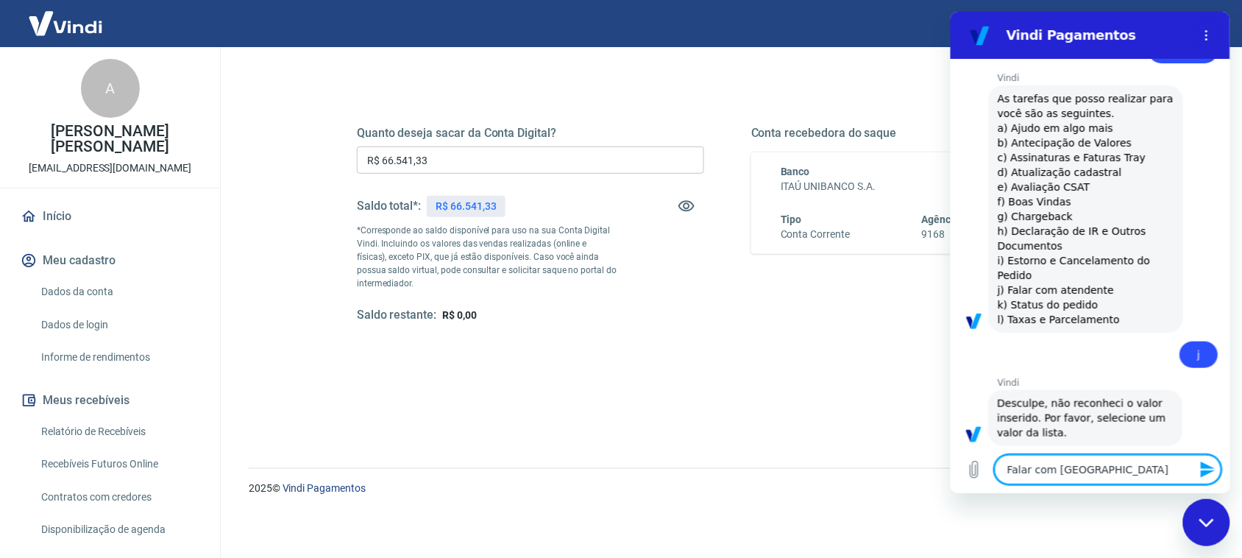
type textarea "Falar com atend"
type textarea "x"
type textarea "Falar com atende"
type textarea "x"
type textarea "Falar com atenden"
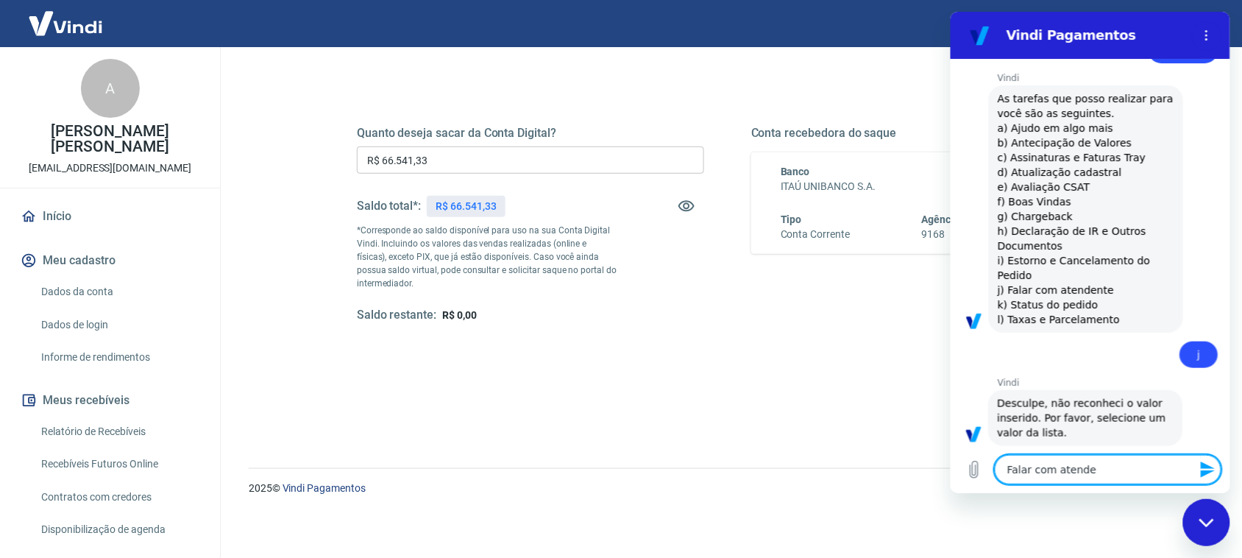
type textarea "x"
type textarea "Falar com atendent"
type textarea "x"
type textarea "Falar com atendente"
type textarea "x"
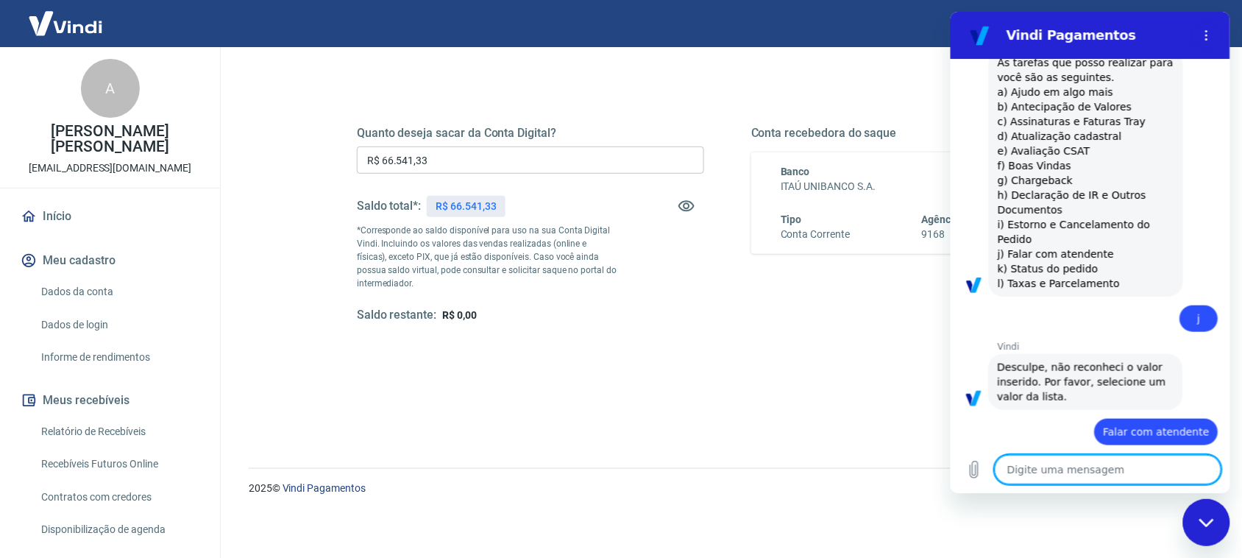
type textarea "x"
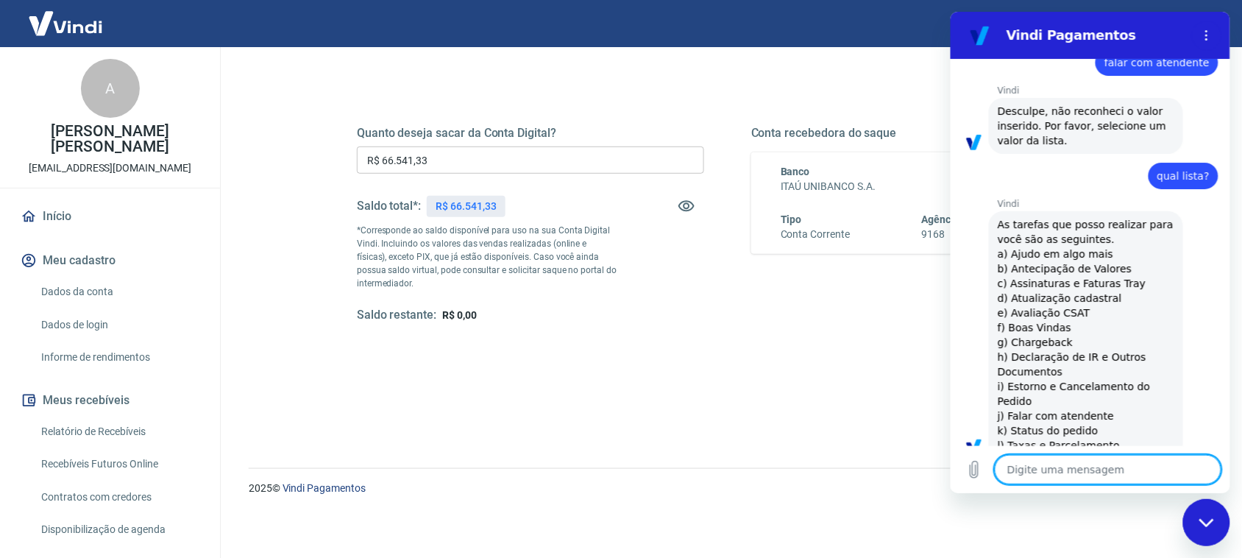
scroll to position [0, 0]
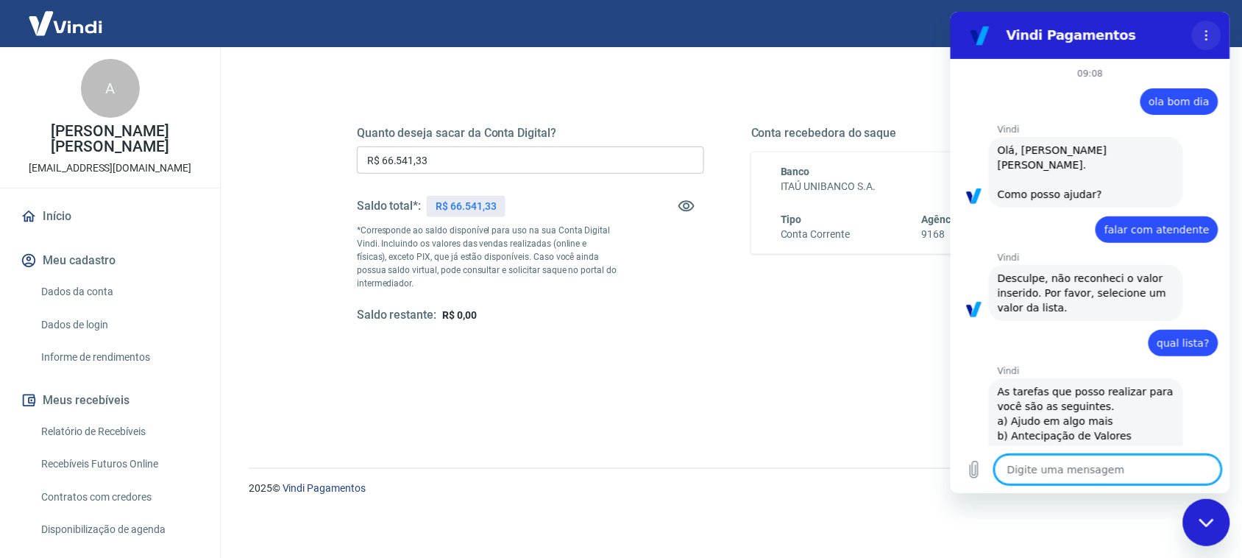
click at [1206, 41] on button "Menu de opções" at bounding box center [1205, 35] width 29 height 29
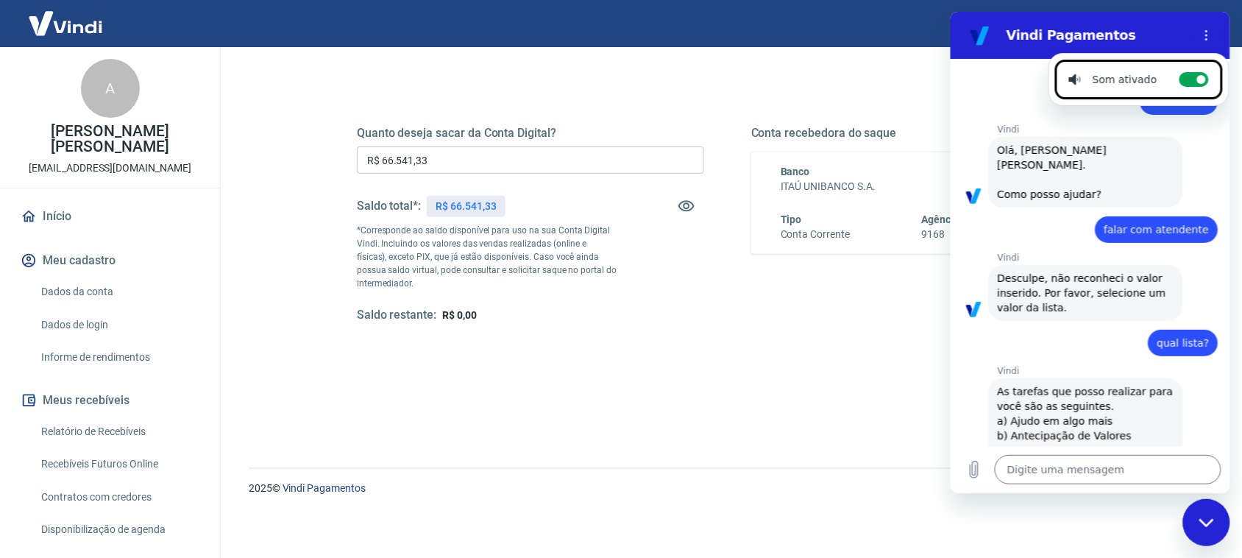
click at [869, 237] on div "Tipo Conta Corrente Agência 9168 Conta 51464-5" at bounding box center [924, 227] width 288 height 30
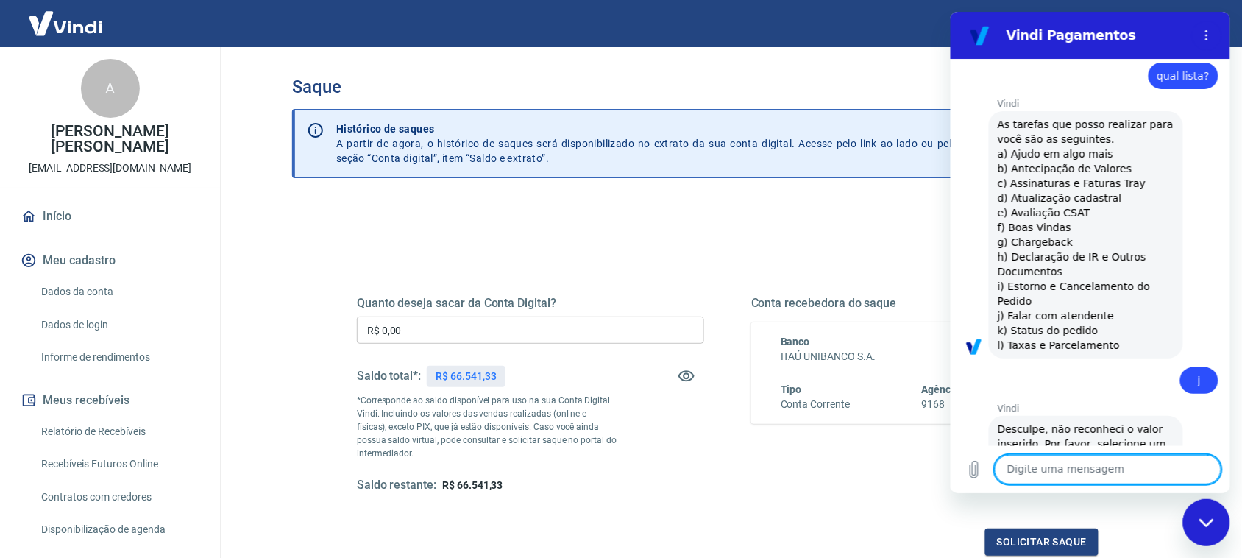
scroll to position [406, 0]
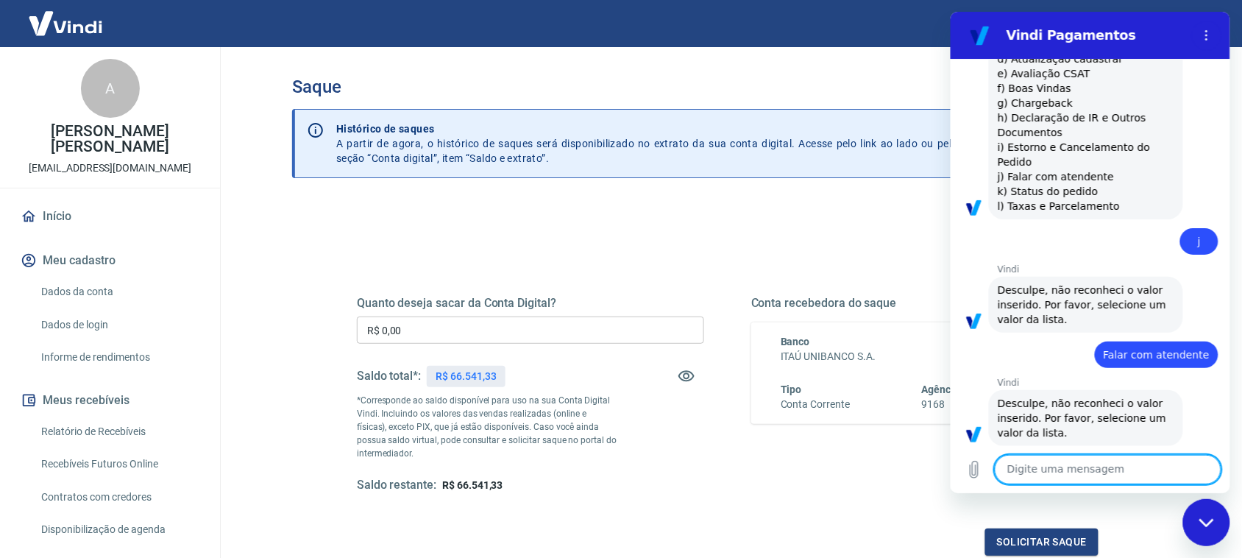
click at [1087, 464] on textarea at bounding box center [1107, 469] width 227 height 29
type textarea "ola"
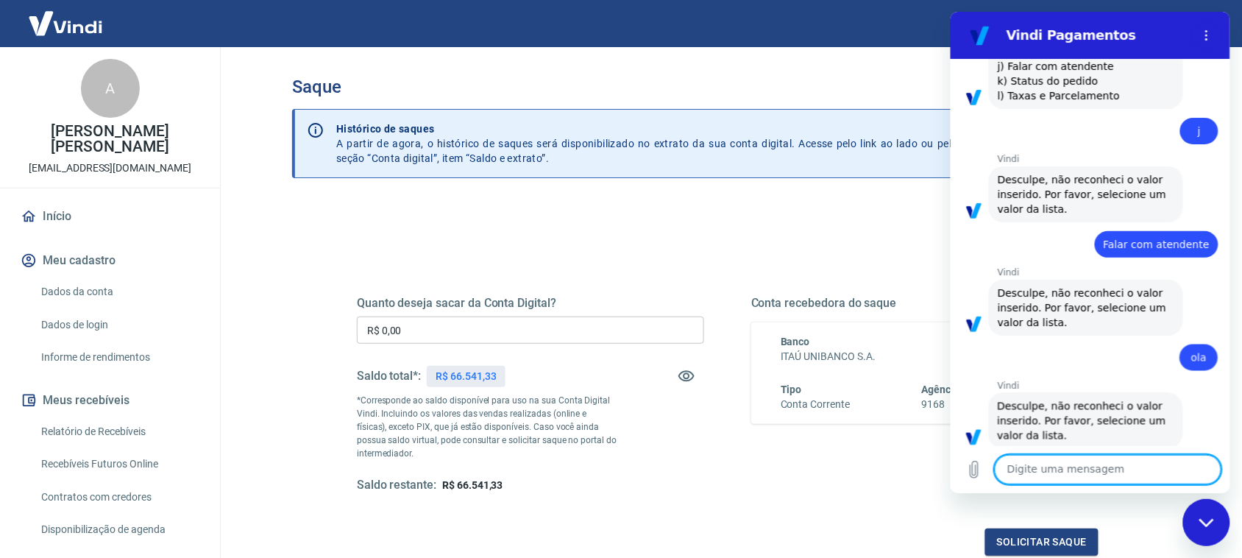
scroll to position [520, 0]
